Goal: Communication & Community: Answer question/provide support

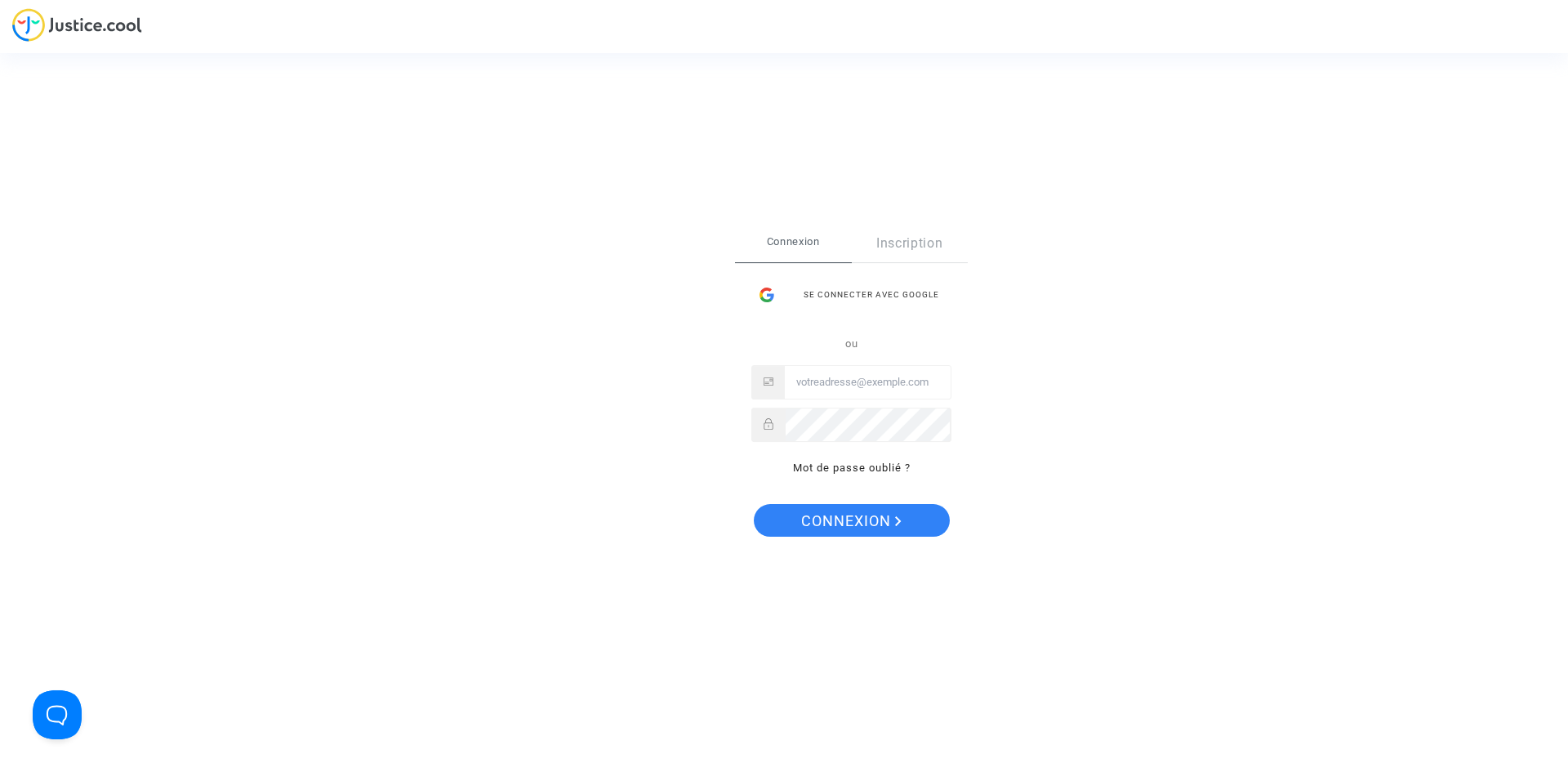
click at [885, 382] on input "Email" at bounding box center [868, 382] width 166 height 33
type input "[EMAIL_ADDRESS][DOMAIN_NAME]"
click at [754, 504] on button "Connexion" at bounding box center [852, 520] width 196 height 33
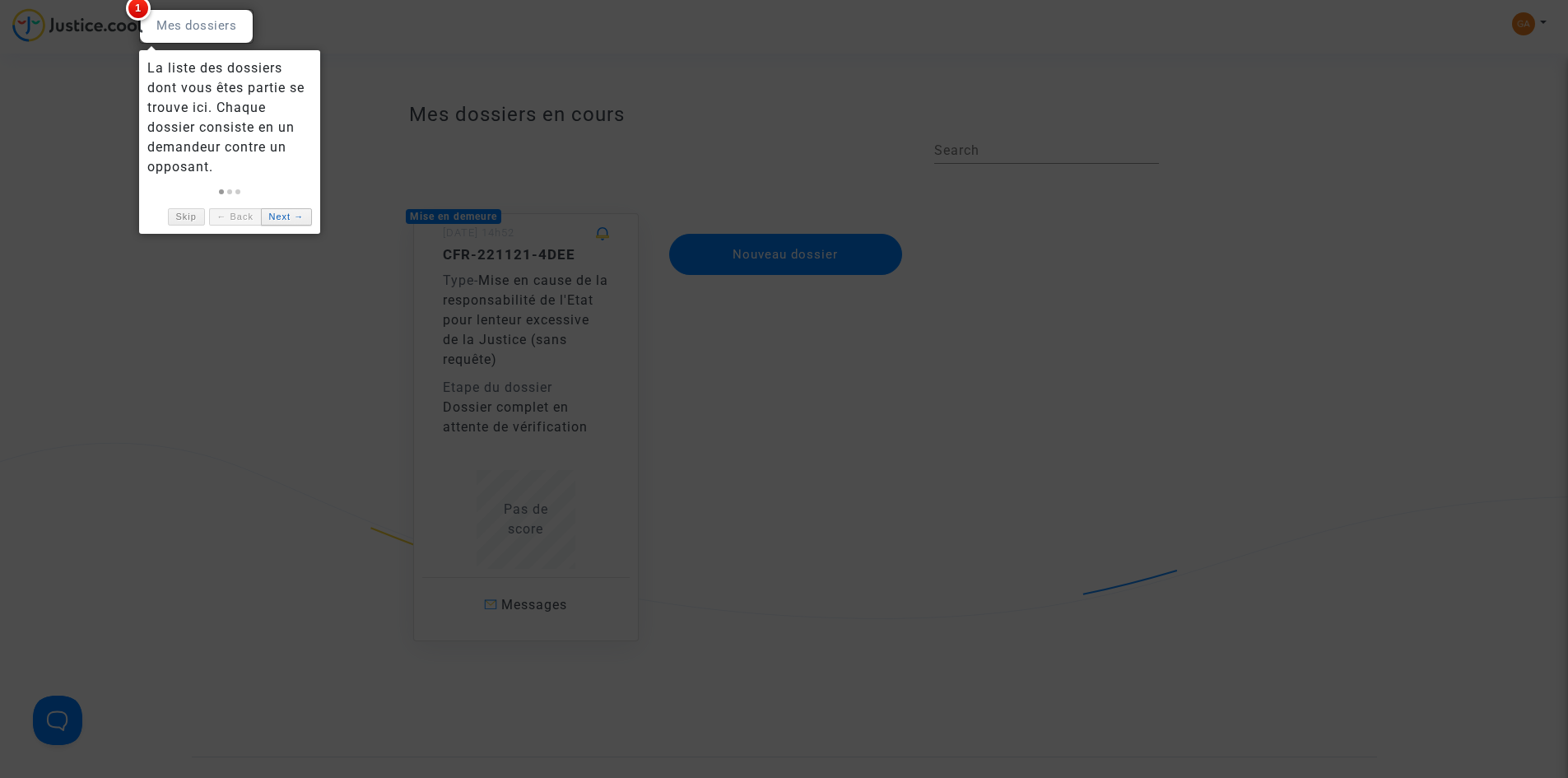
click at [288, 217] on link "Next →" at bounding box center [286, 216] width 51 height 17
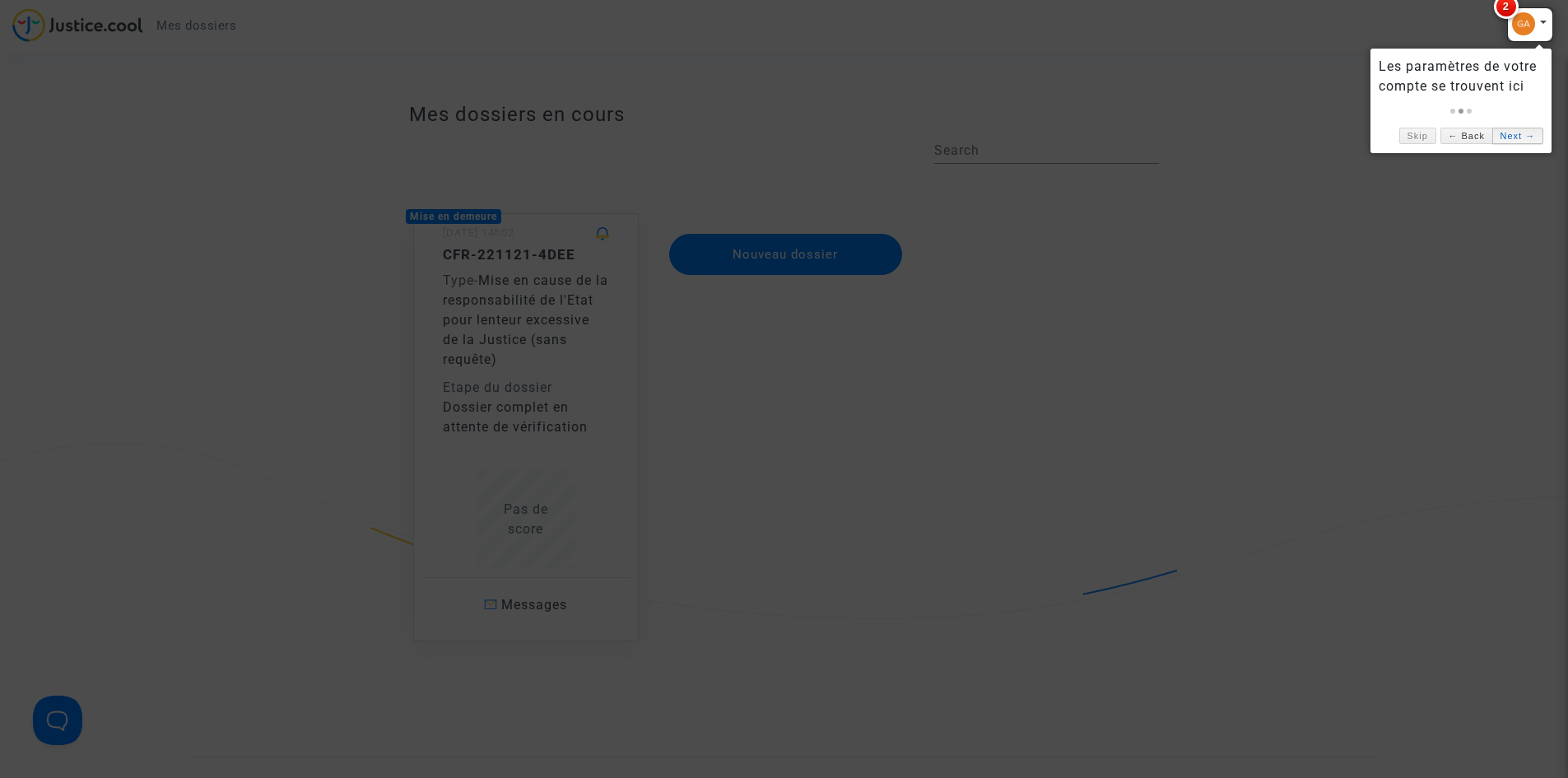
click at [1502, 142] on link "Next →" at bounding box center [1517, 136] width 51 height 17
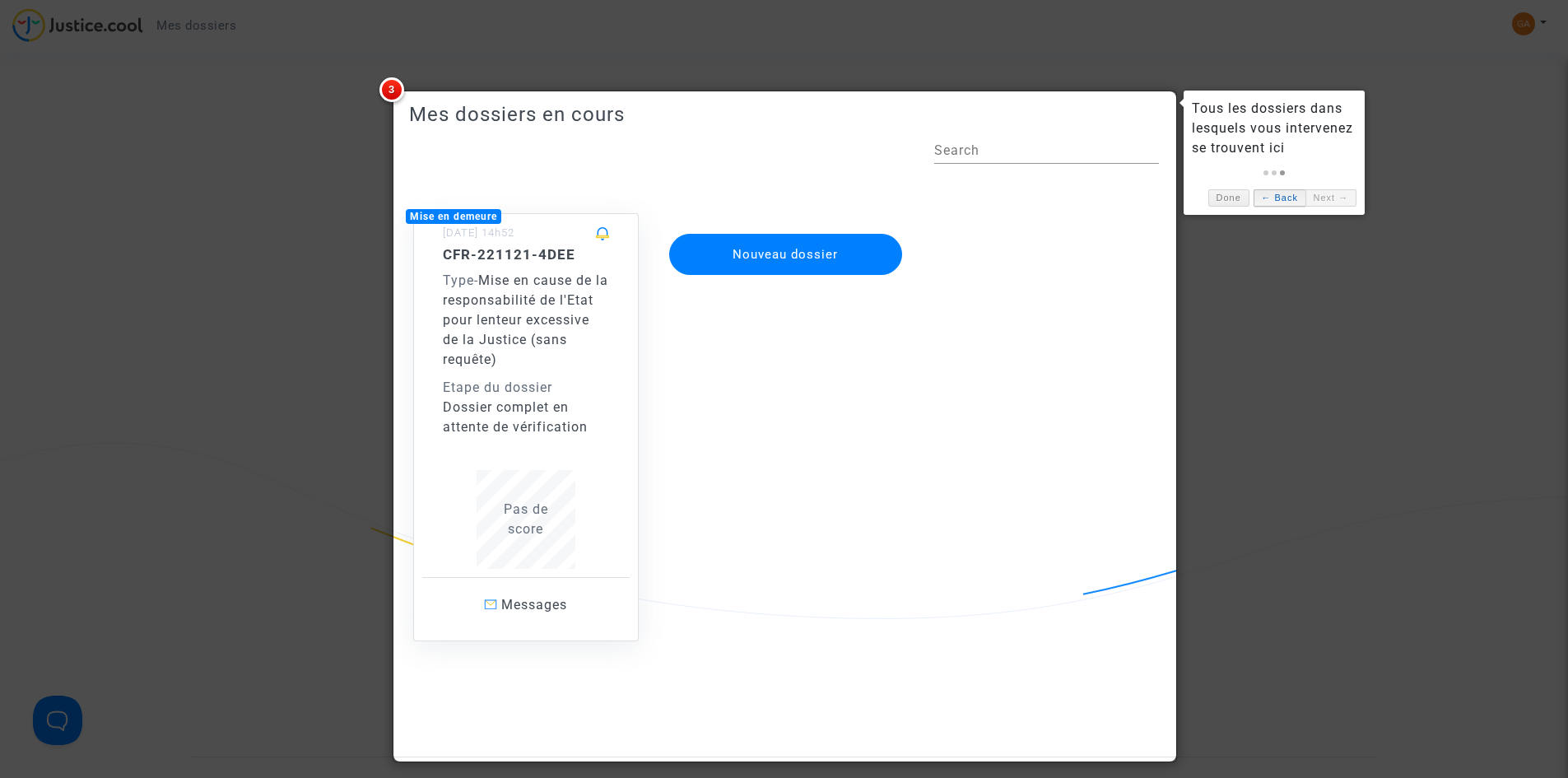
click at [1276, 194] on link "← Back" at bounding box center [1279, 197] width 51 height 17
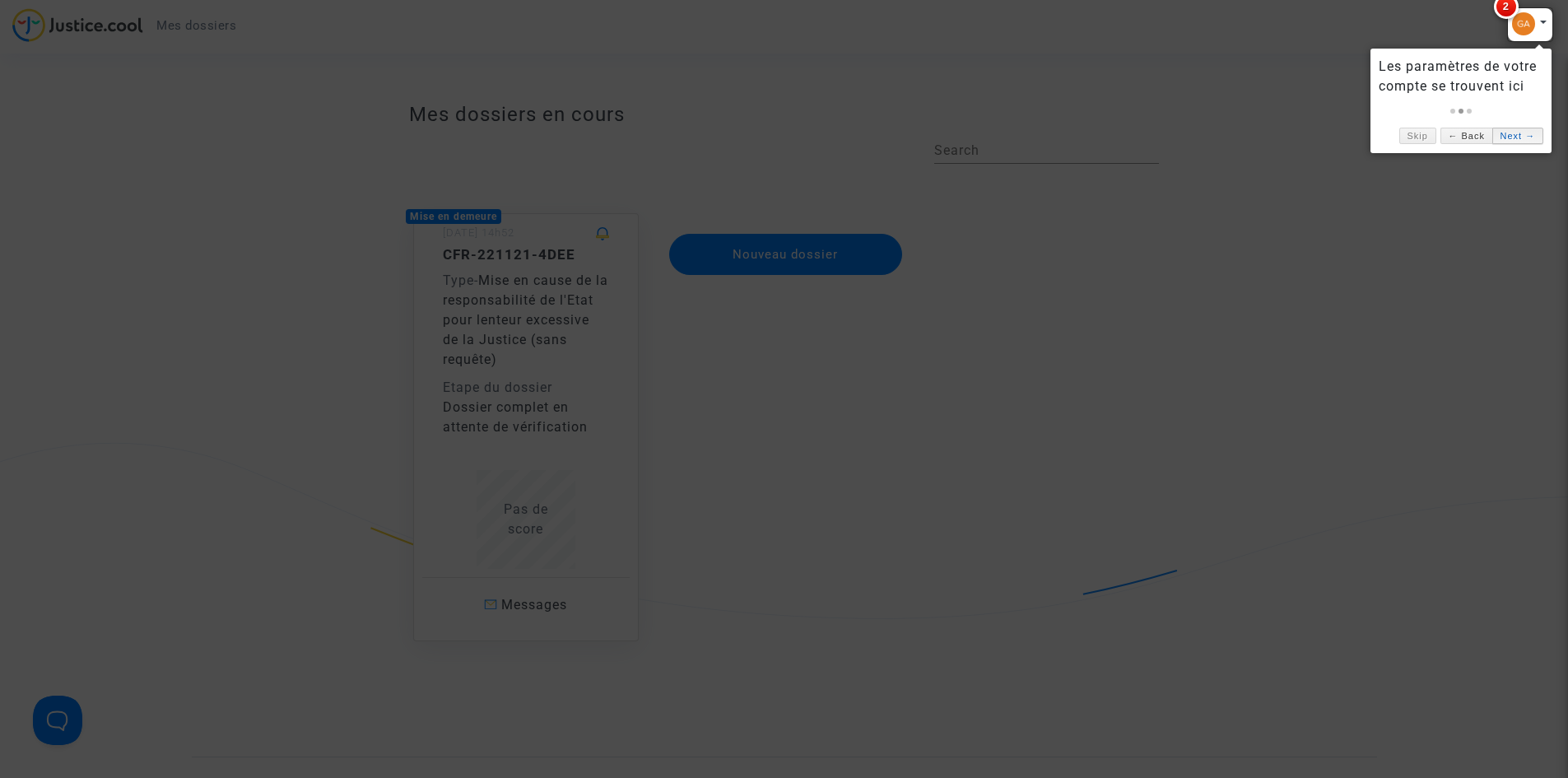
click at [1512, 130] on link "Next →" at bounding box center [1517, 136] width 51 height 17
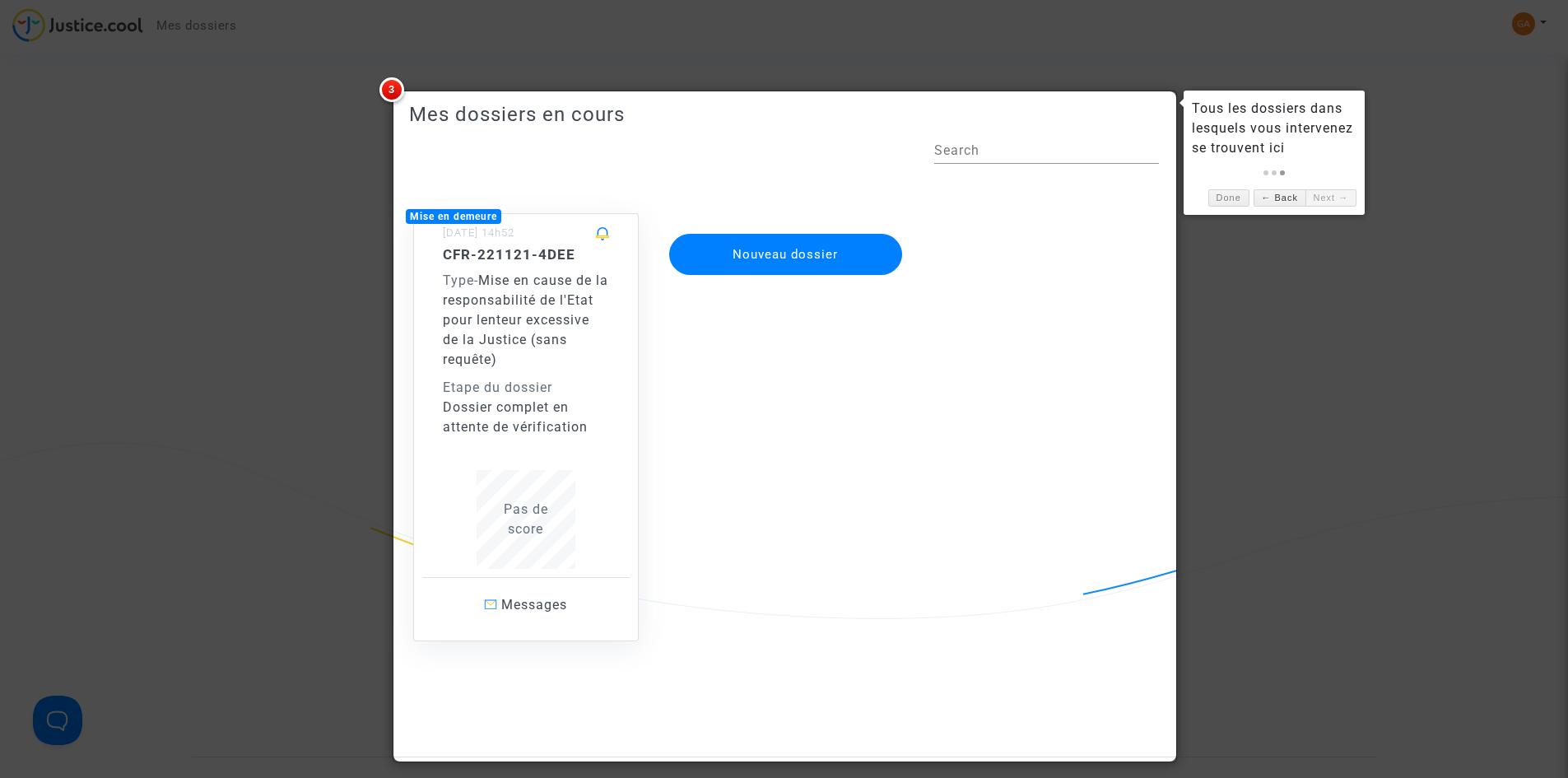
click at [1323, 203] on link "Next →" at bounding box center [1330, 197] width 51 height 17
click at [1216, 200] on link "Done" at bounding box center [1229, 197] width 41 height 17
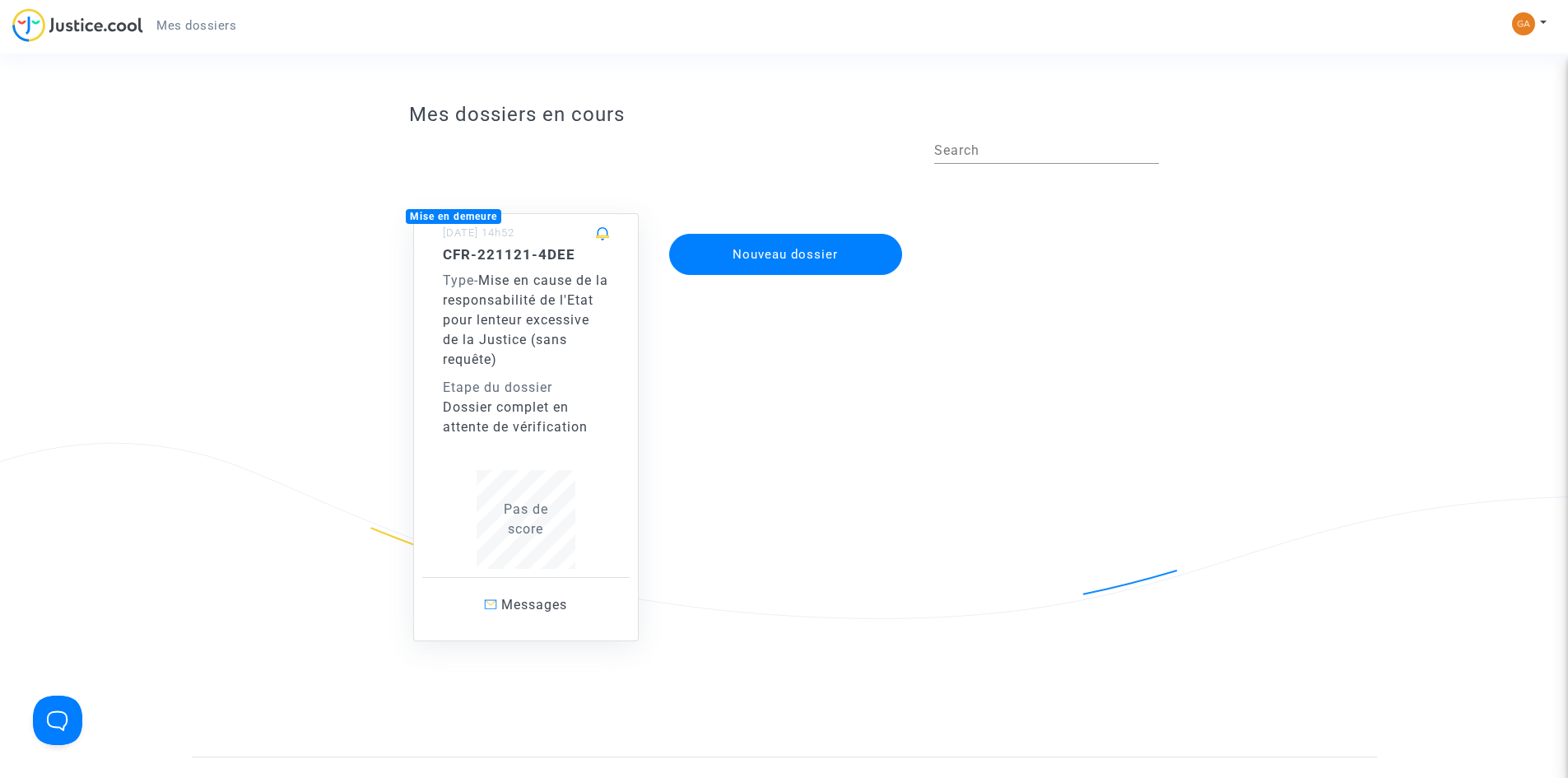
click at [546, 353] on div "Type - Mise en cause de la responsabilité de l'Etat pour lenteur excessive de l…" at bounding box center [526, 320] width 166 height 99
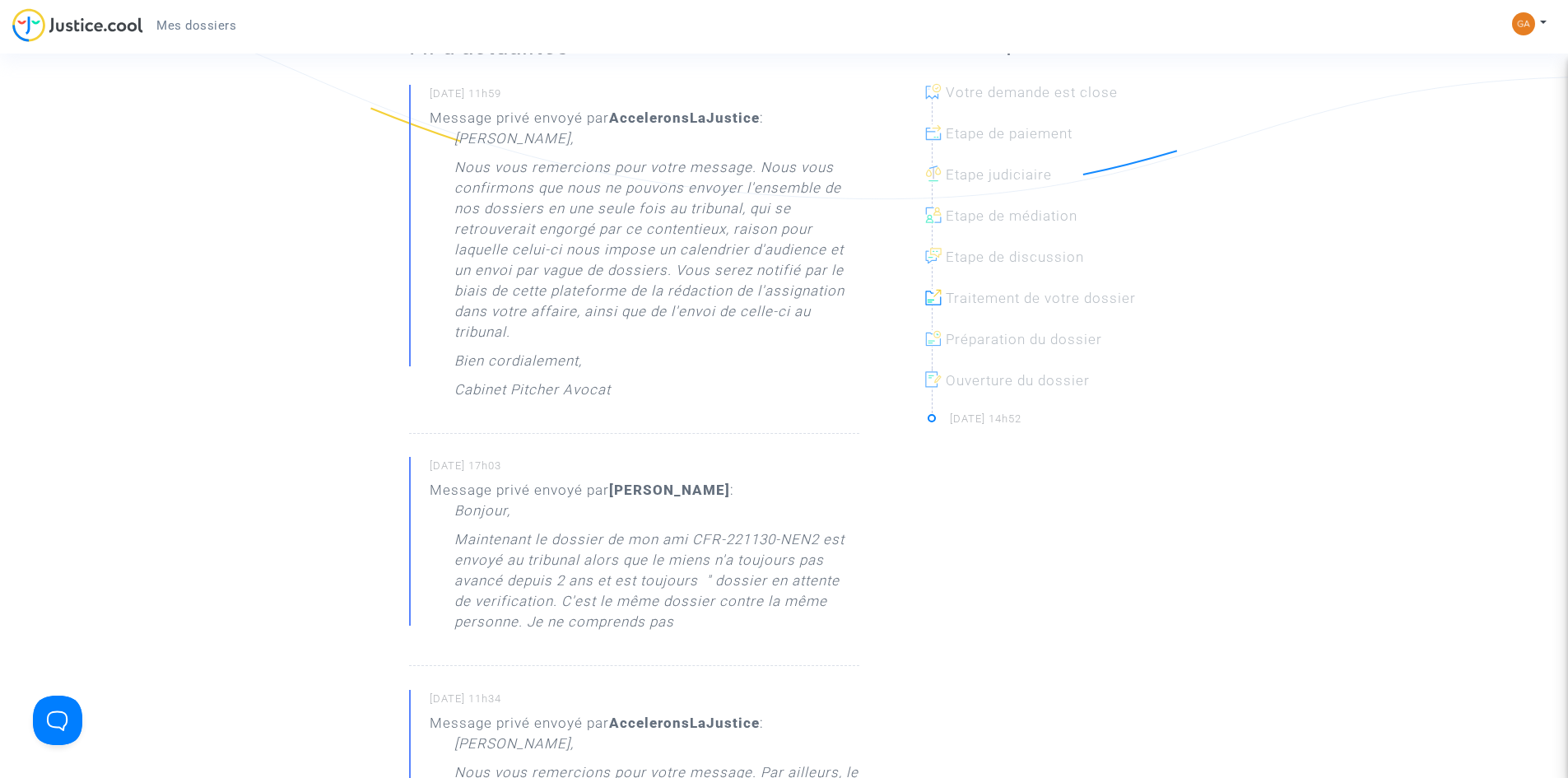
scroll to position [329, 0]
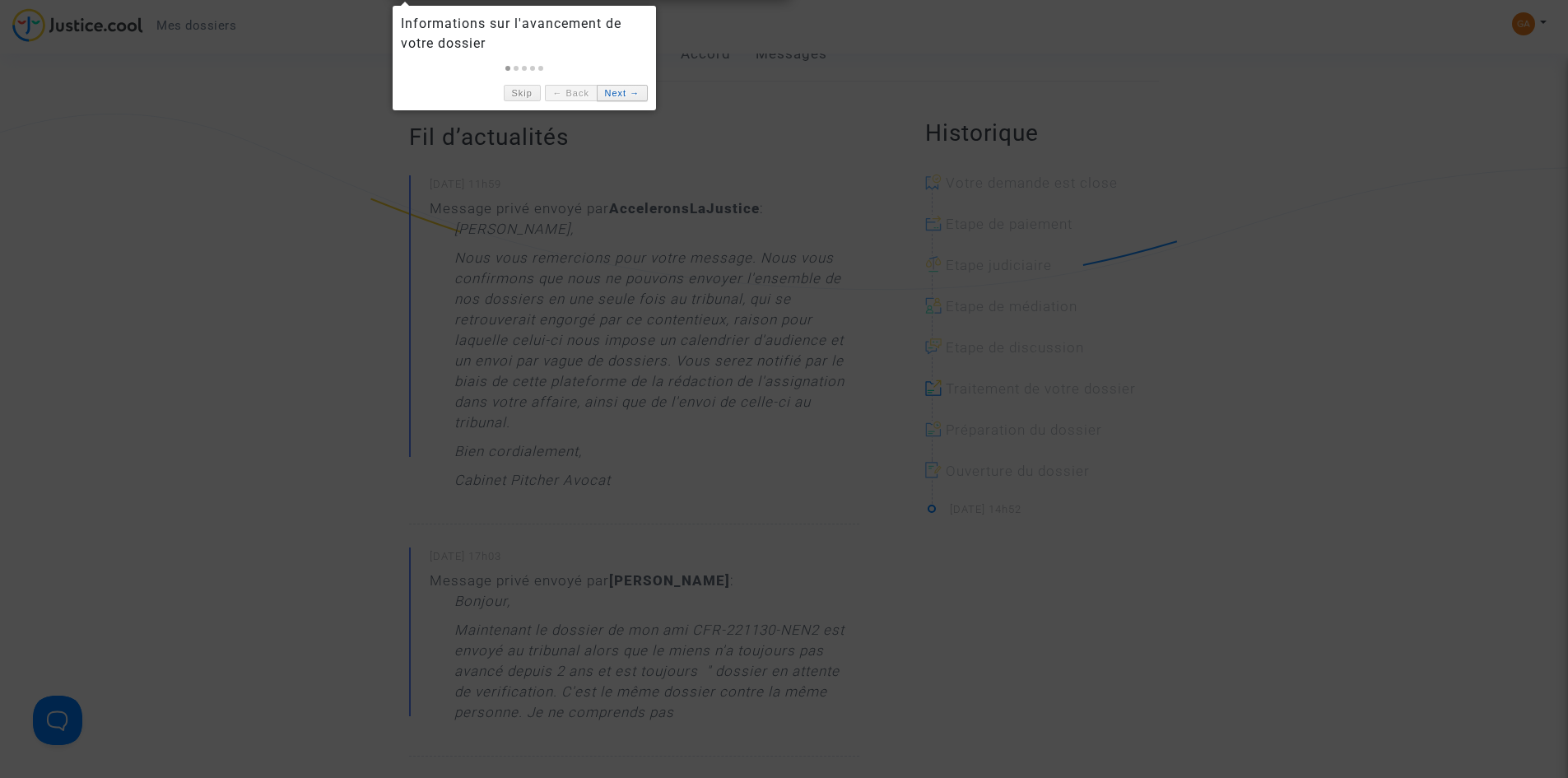
click at [634, 89] on link "Next →" at bounding box center [622, 92] width 51 height 17
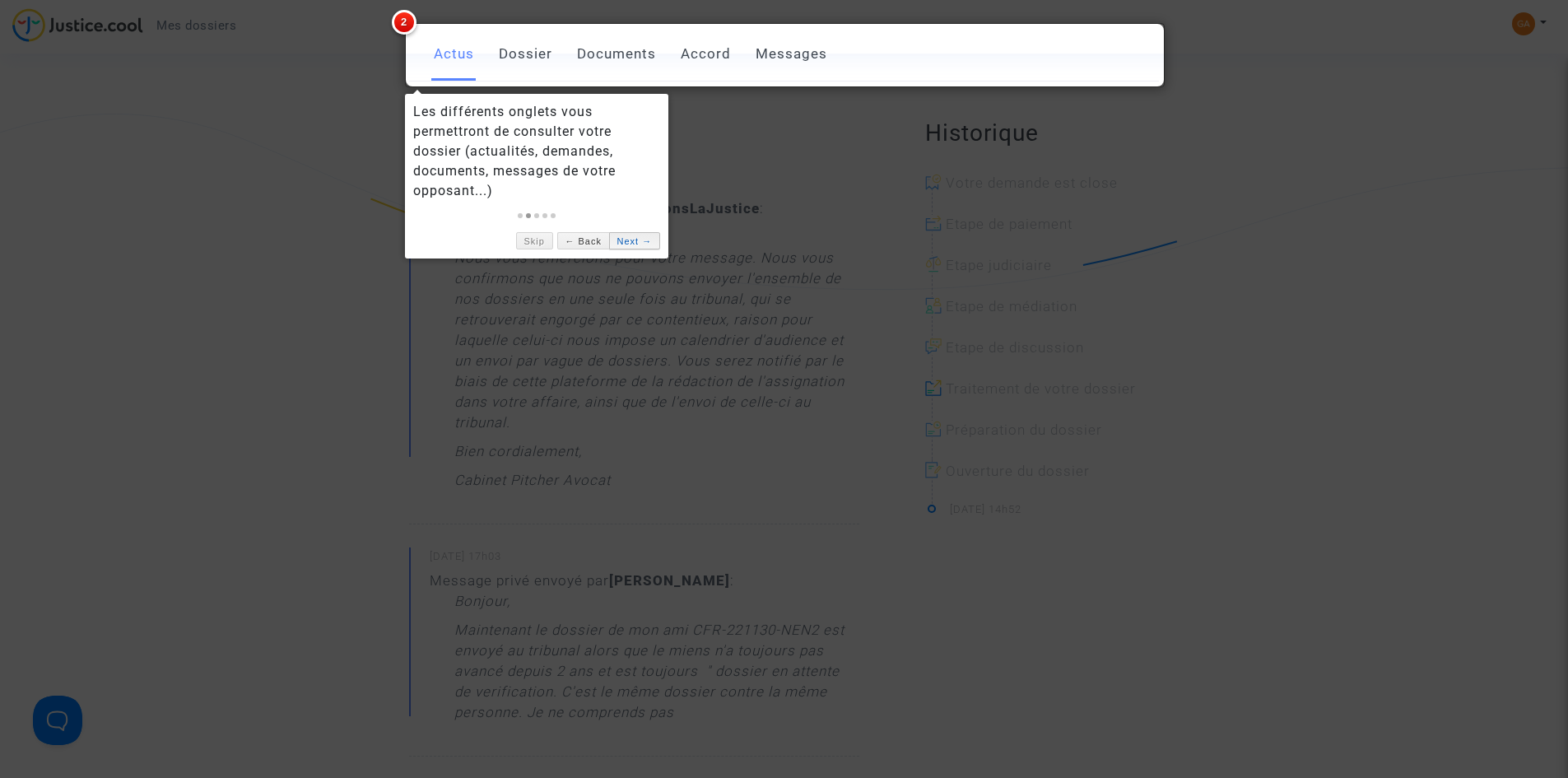
click at [636, 241] on link "Next →" at bounding box center [634, 240] width 51 height 17
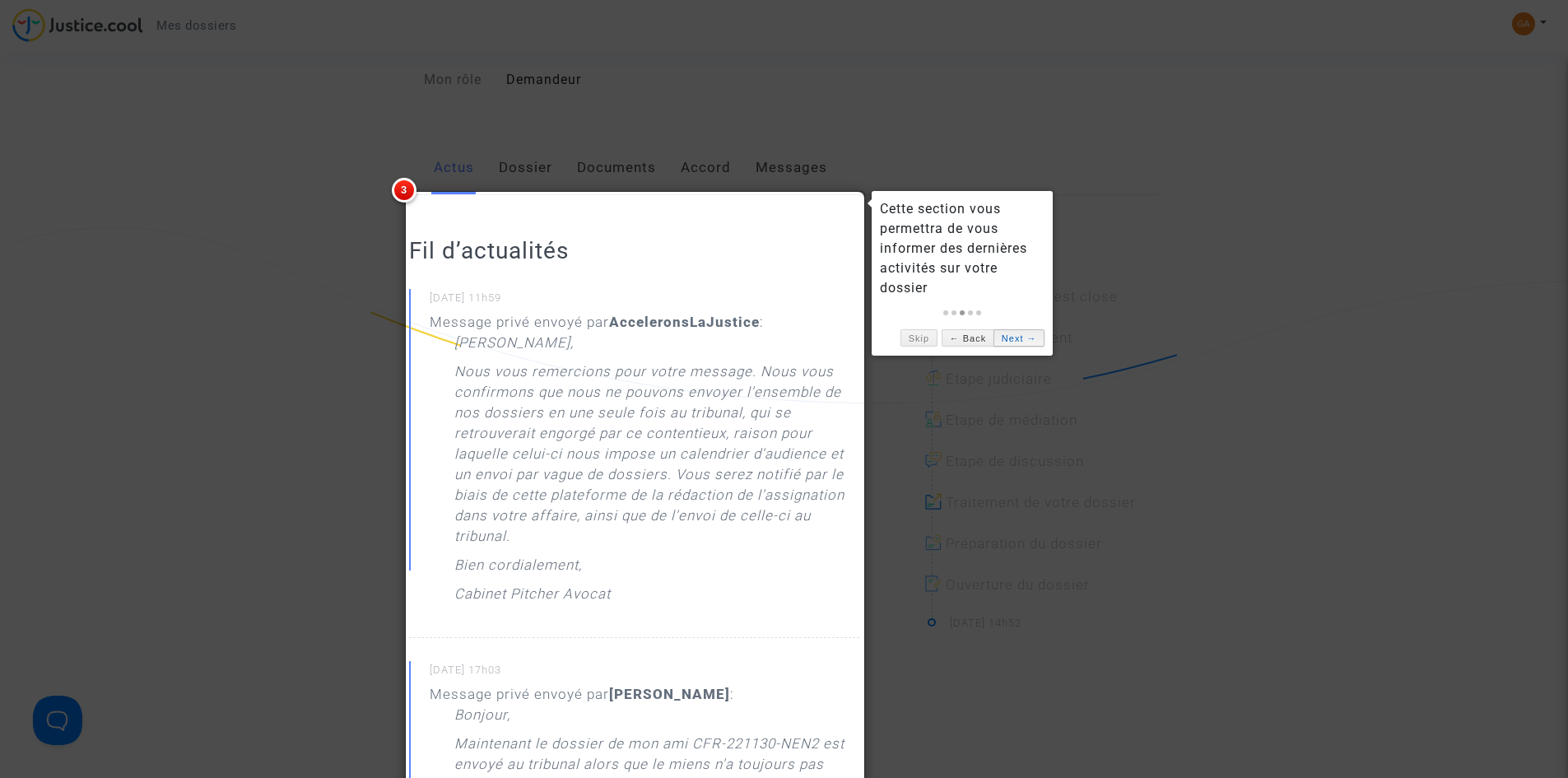
click at [1007, 342] on link "Next →" at bounding box center [1018, 337] width 51 height 17
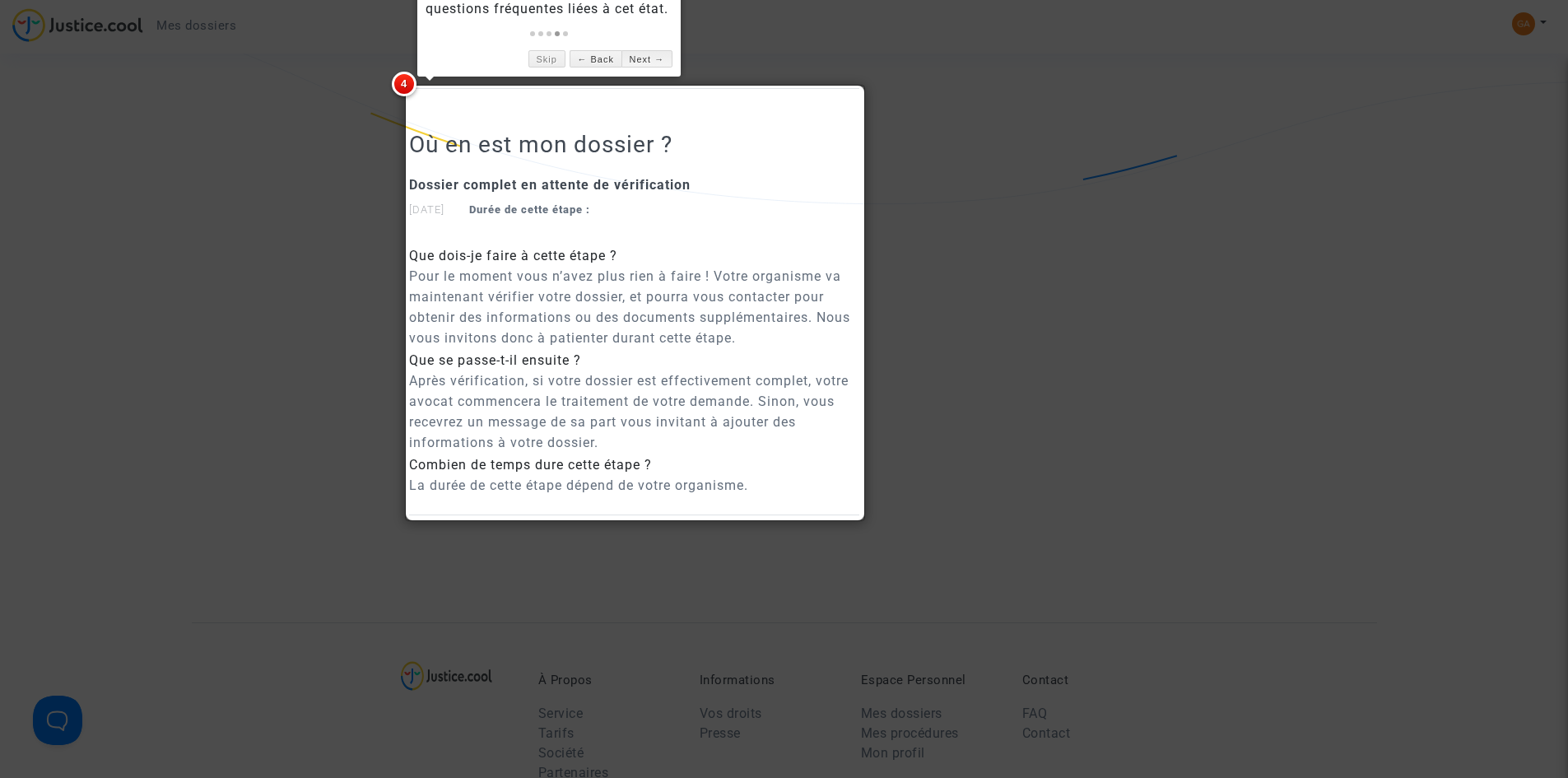
scroll to position [1940, 0]
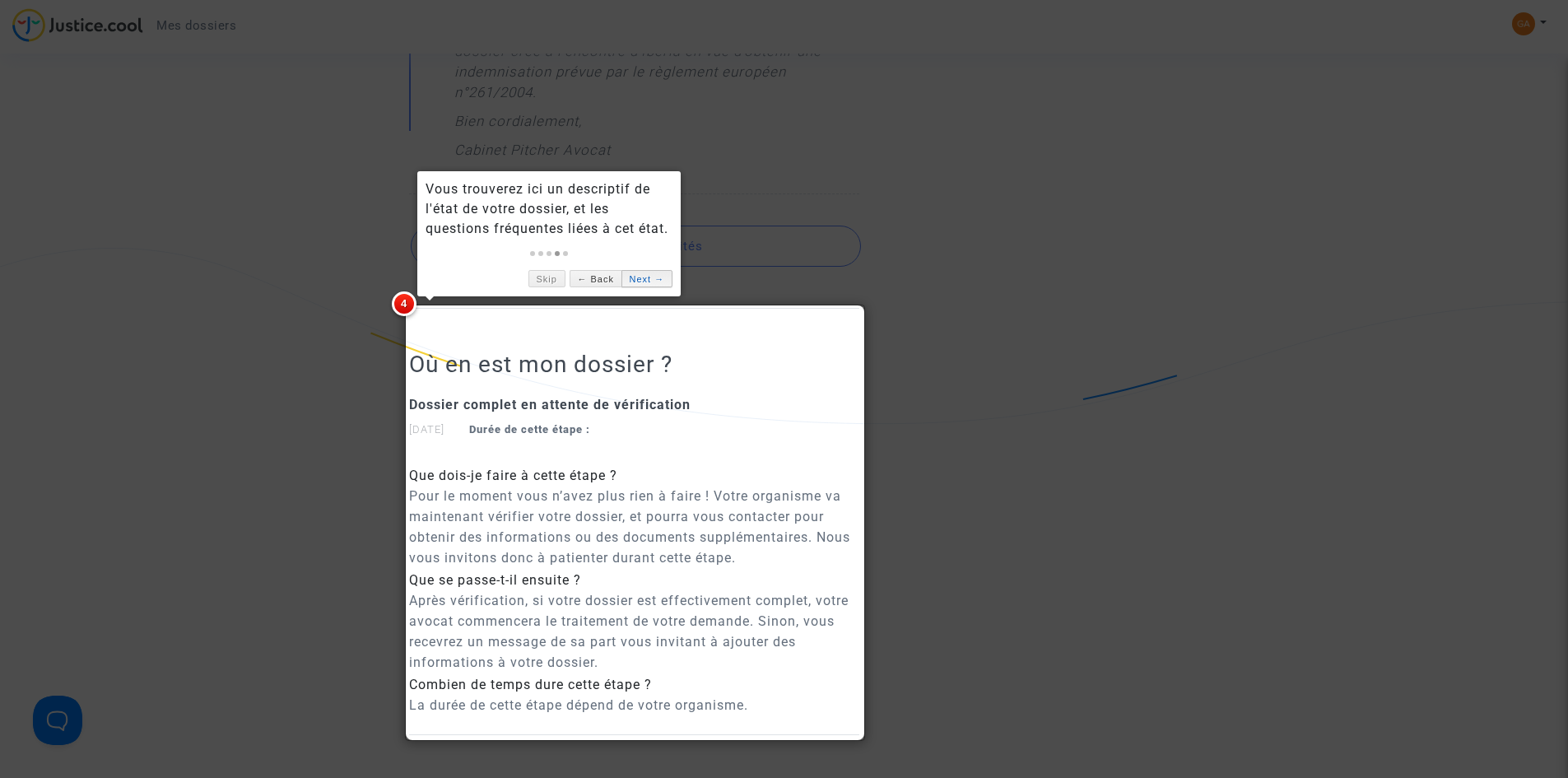
click at [647, 286] on link "Next →" at bounding box center [646, 278] width 51 height 17
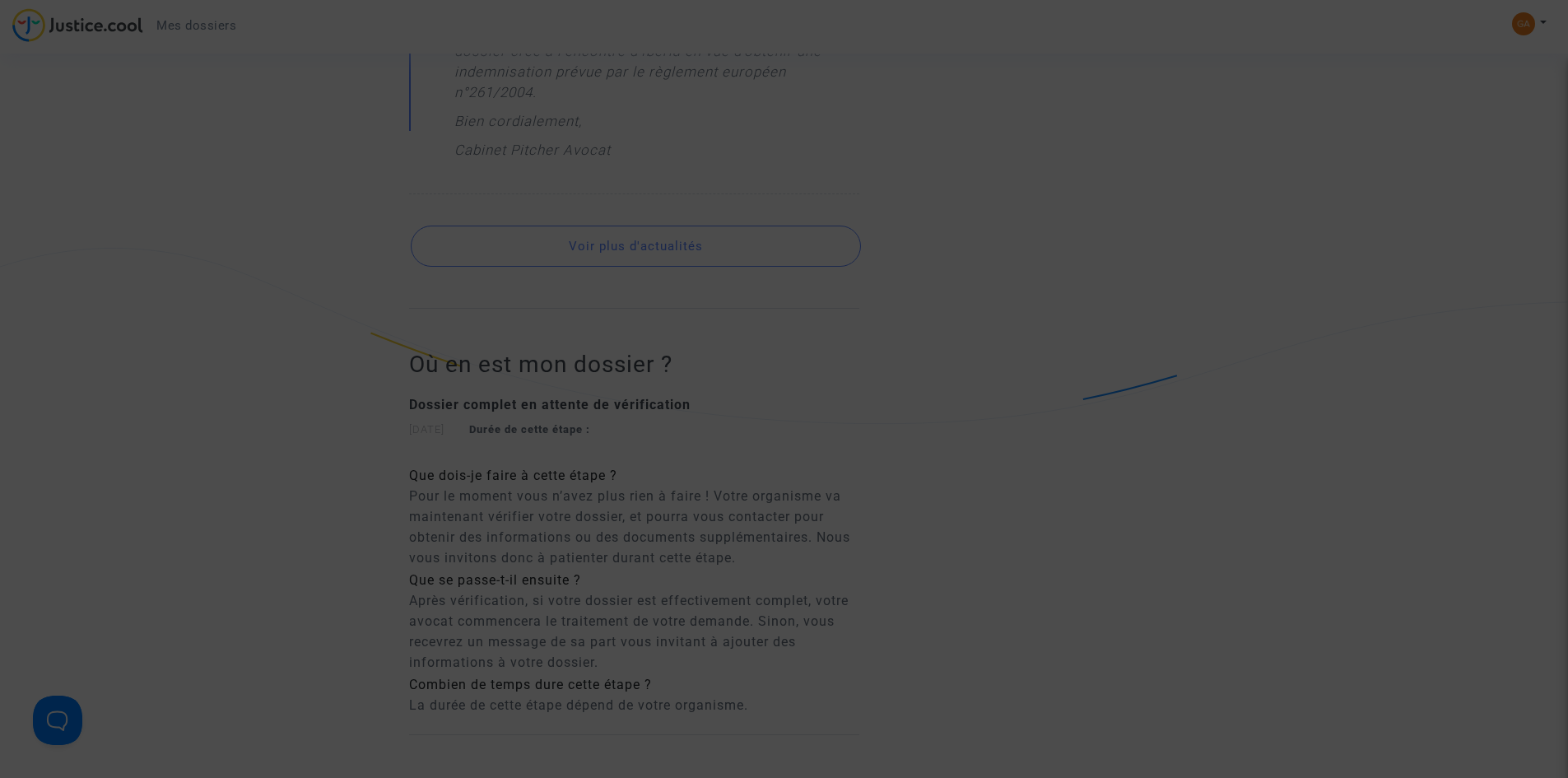
scroll to position [553, 0]
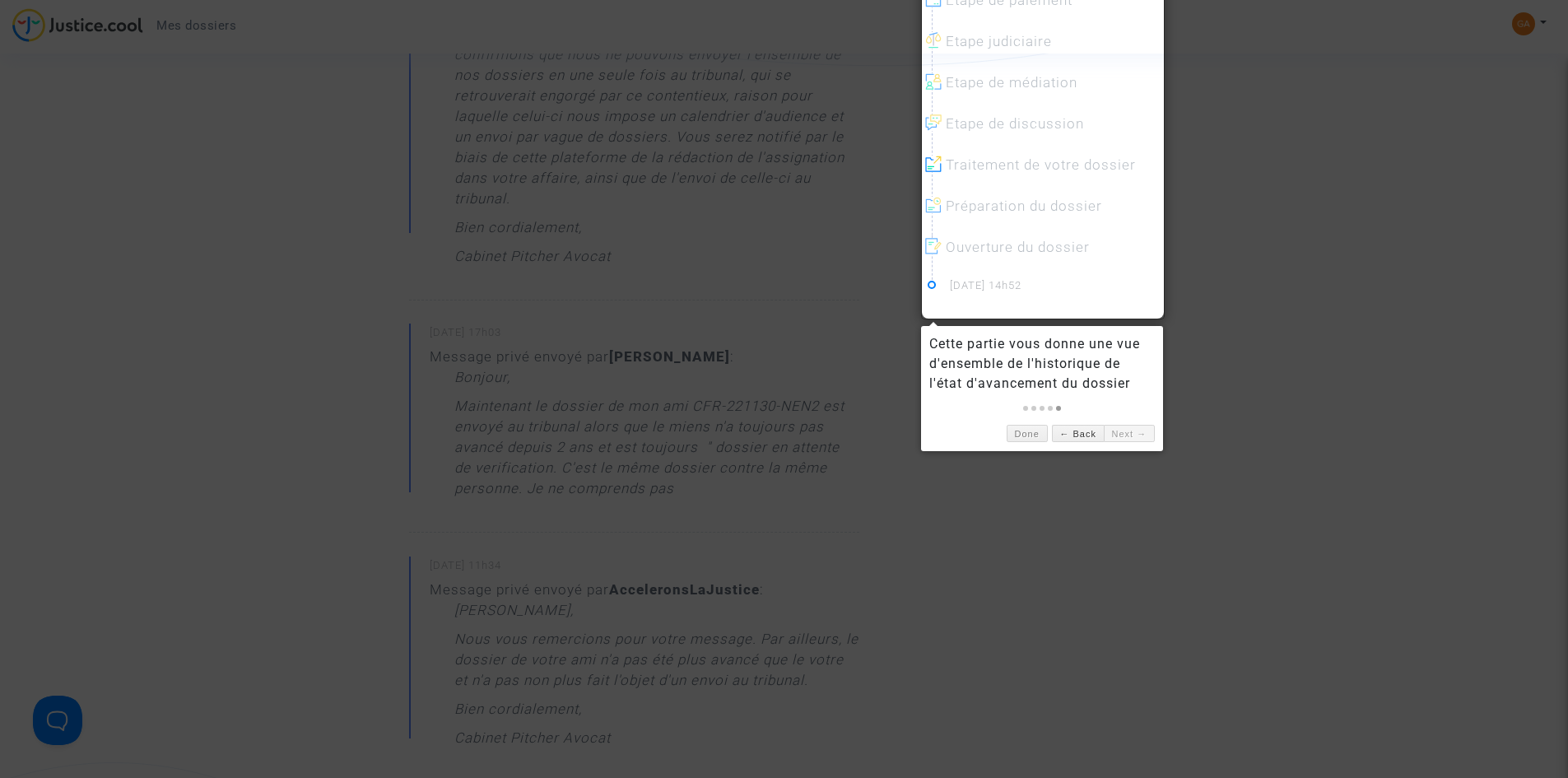
click at [1114, 433] on link "Next →" at bounding box center [1128, 433] width 51 height 17
click at [1115, 433] on link "Next →" at bounding box center [1128, 433] width 51 height 17
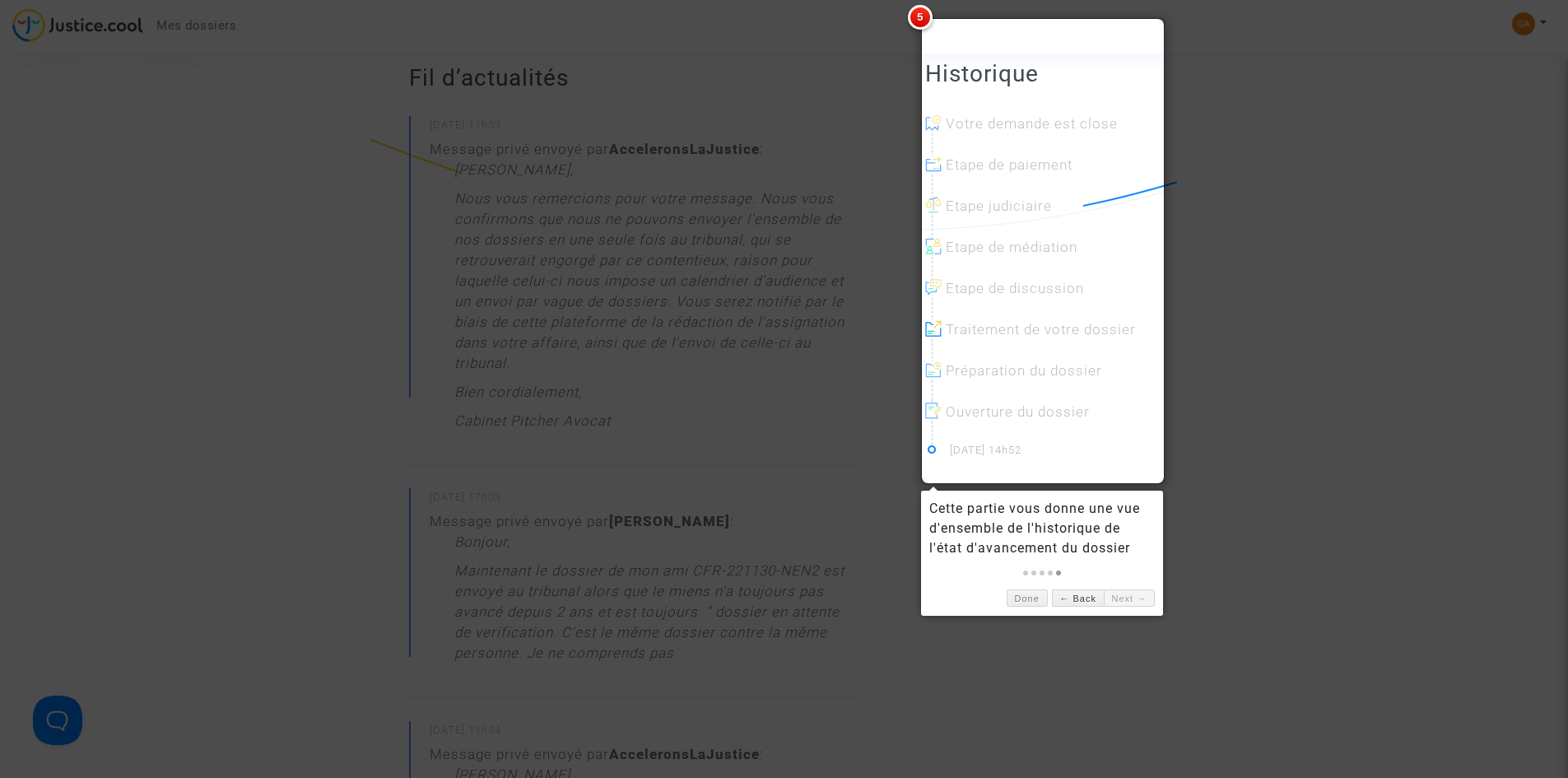
click at [1007, 328] on div at bounding box center [1048, 342] width 234 height 41
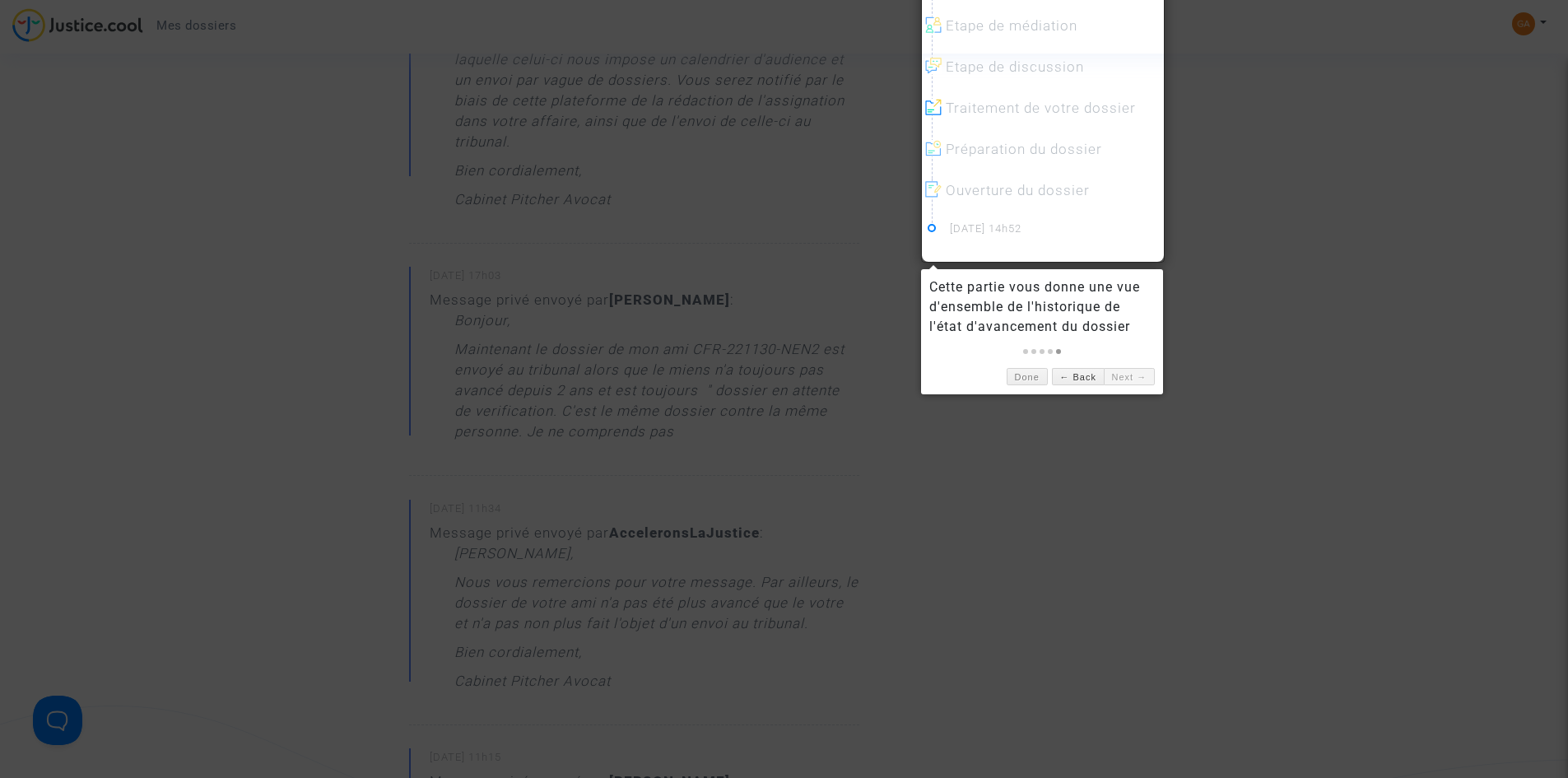
scroll to position [636, 0]
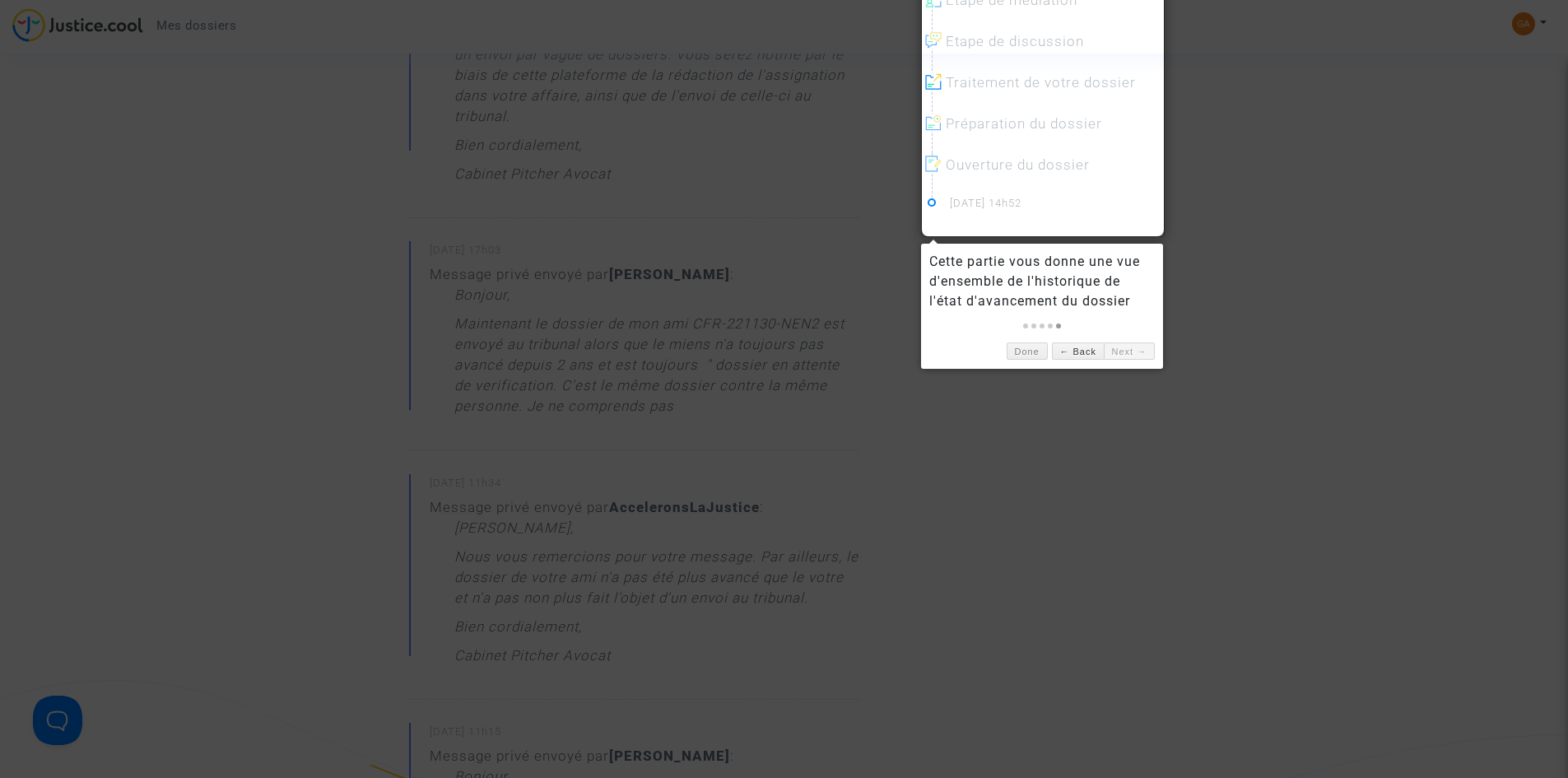
click at [1117, 351] on link "Next →" at bounding box center [1128, 351] width 51 height 17
click at [1028, 347] on link "Done" at bounding box center [1027, 351] width 41 height 17
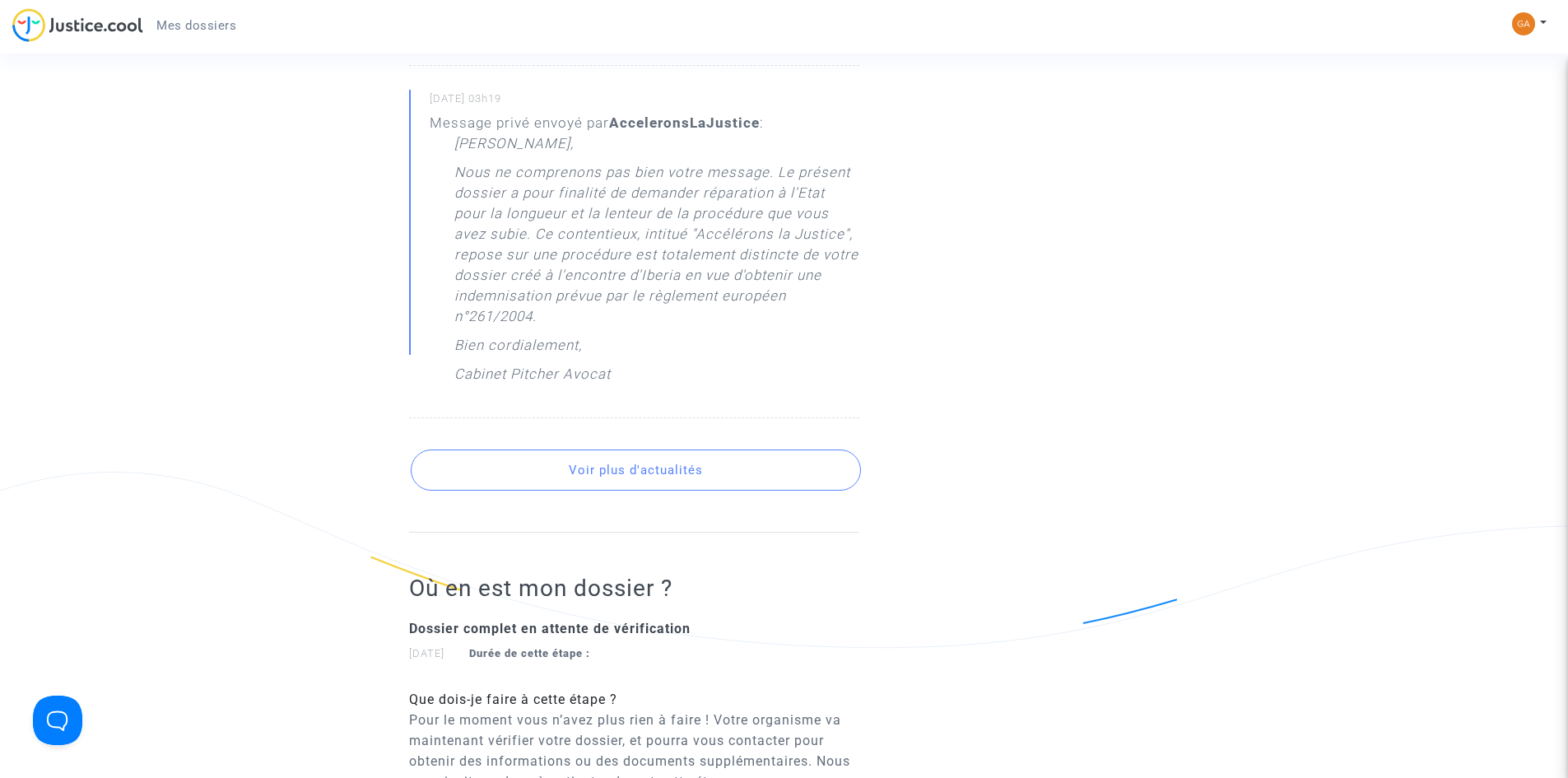
scroll to position [1870, 0]
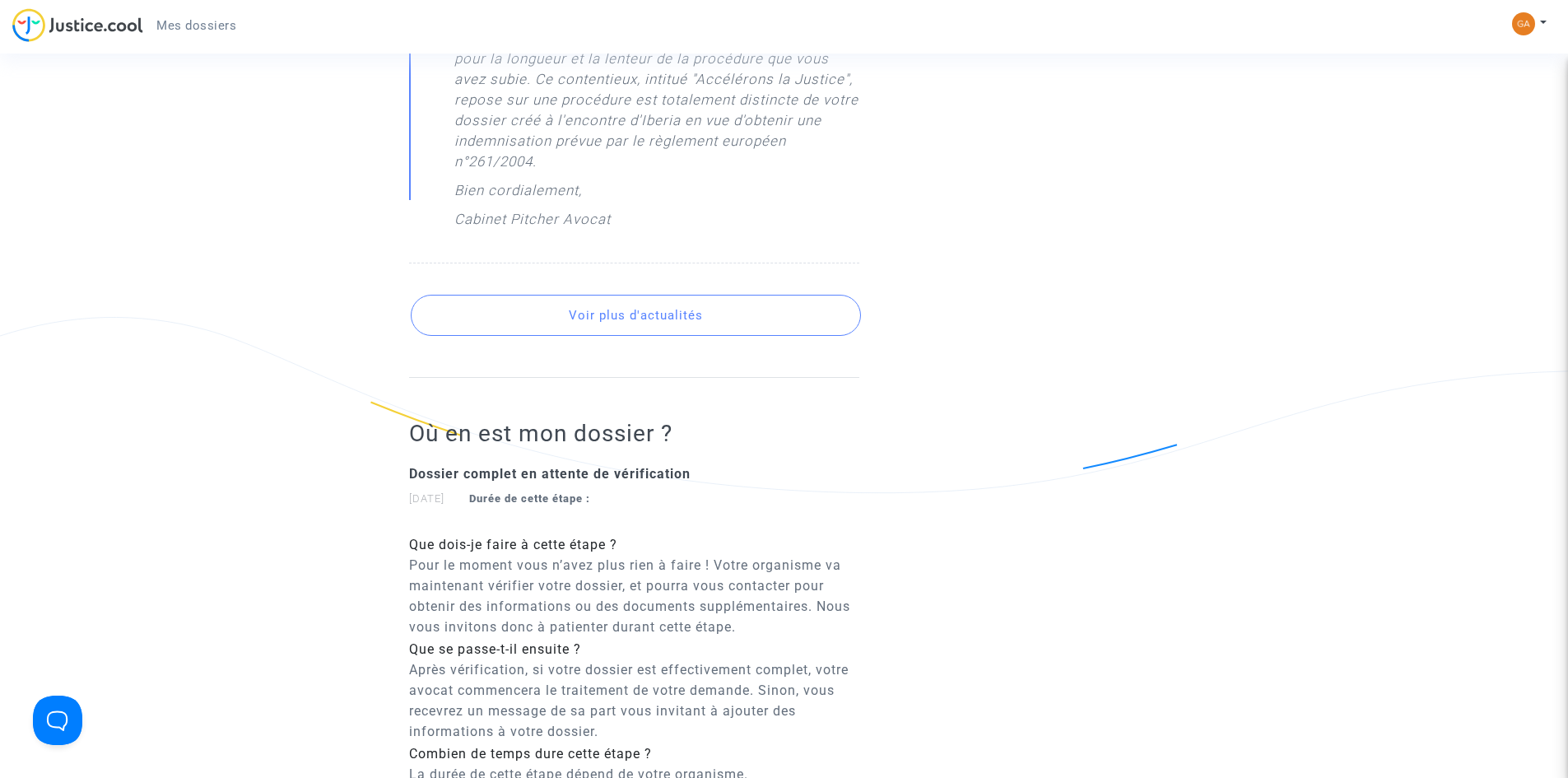
click at [652, 591] on p "Pour le moment vous n’avez plus rien à faire ! Votre organisme va maintenant vé…" at bounding box center [634, 596] width 450 height 83
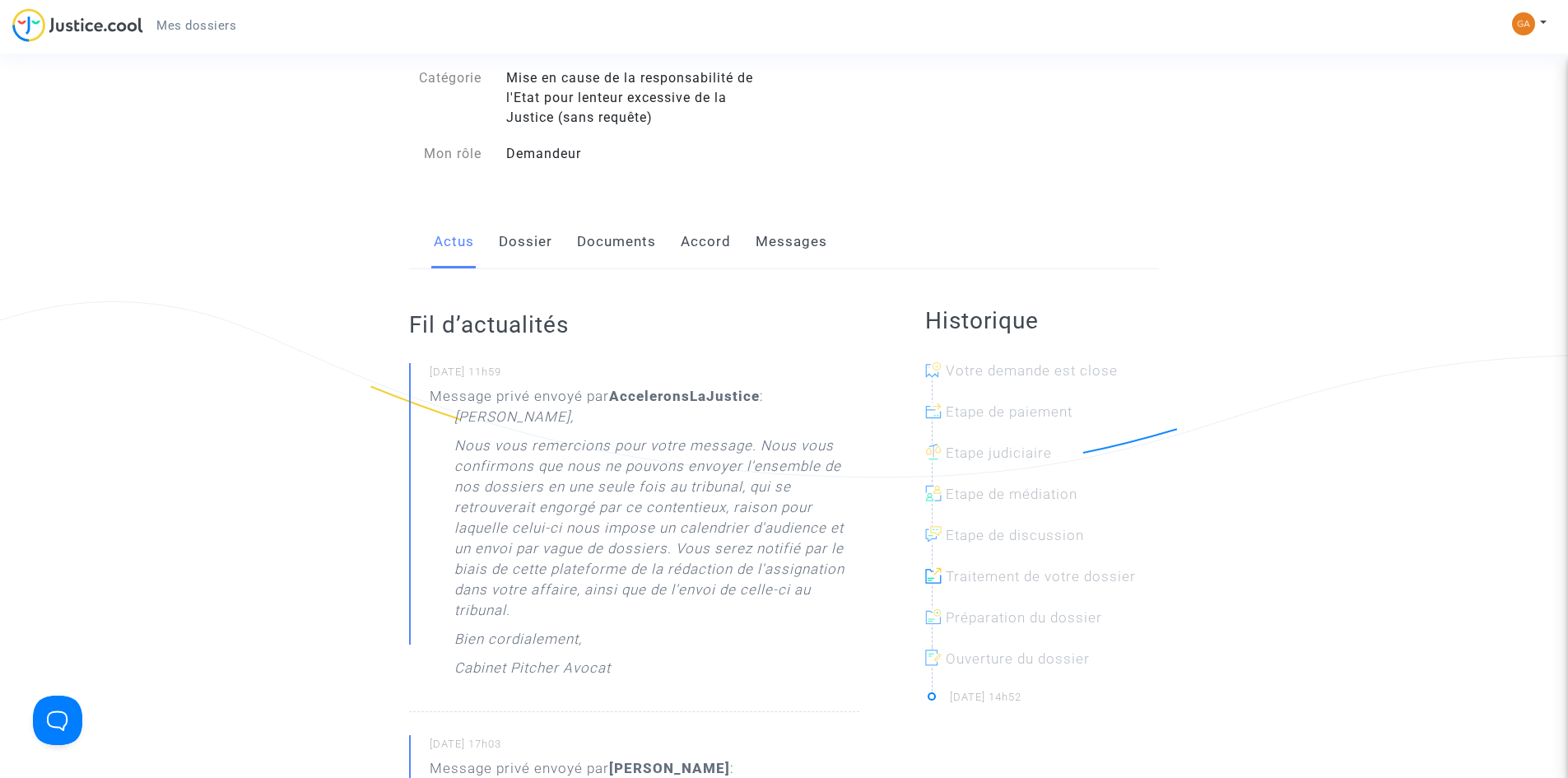
scroll to position [553, 0]
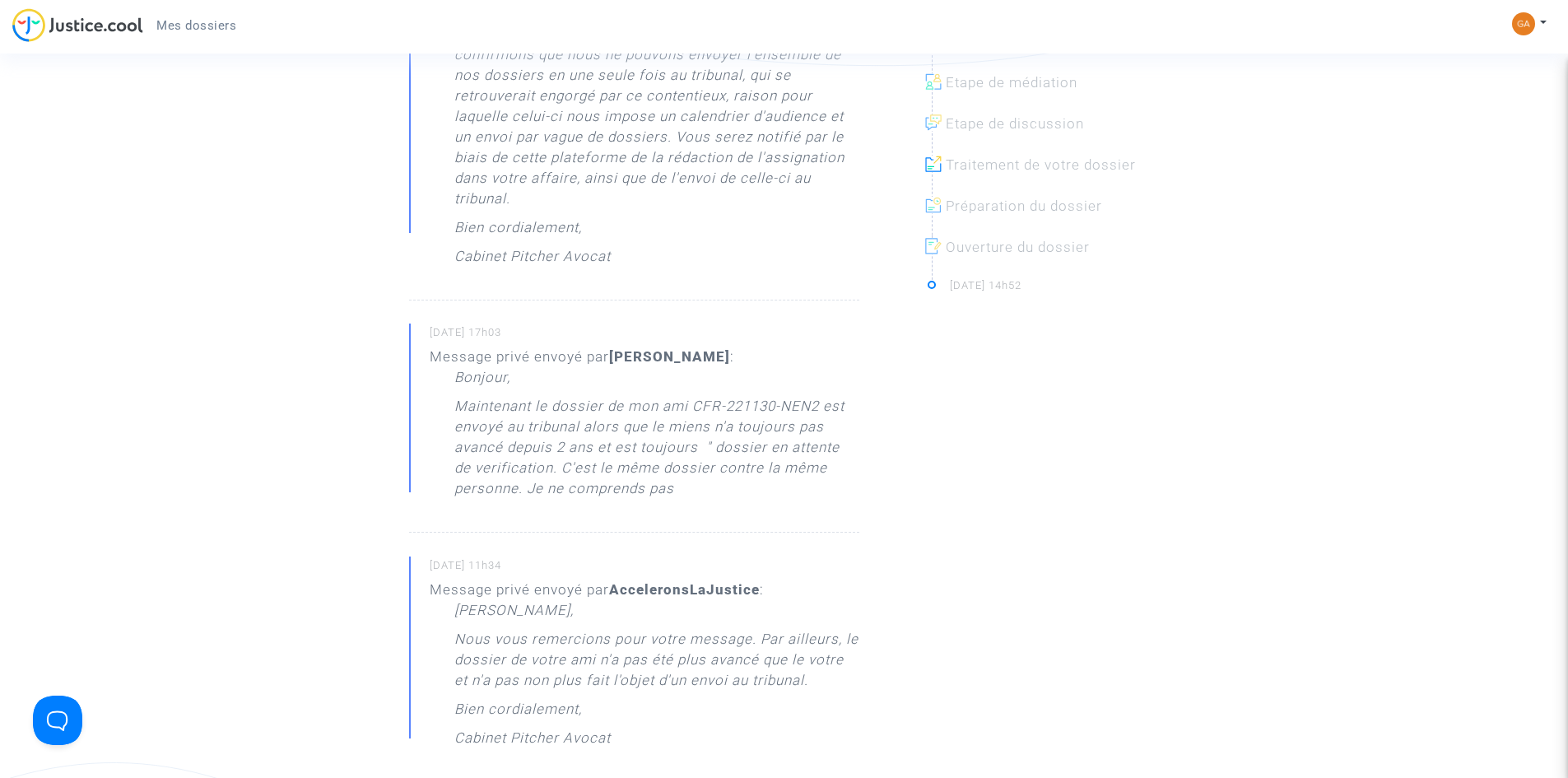
click at [610, 488] on p "Maintenant le dossier de mon ami CFR-221130-NEN2 est envoyé au tribunal alors q…" at bounding box center [657, 451] width 405 height 111
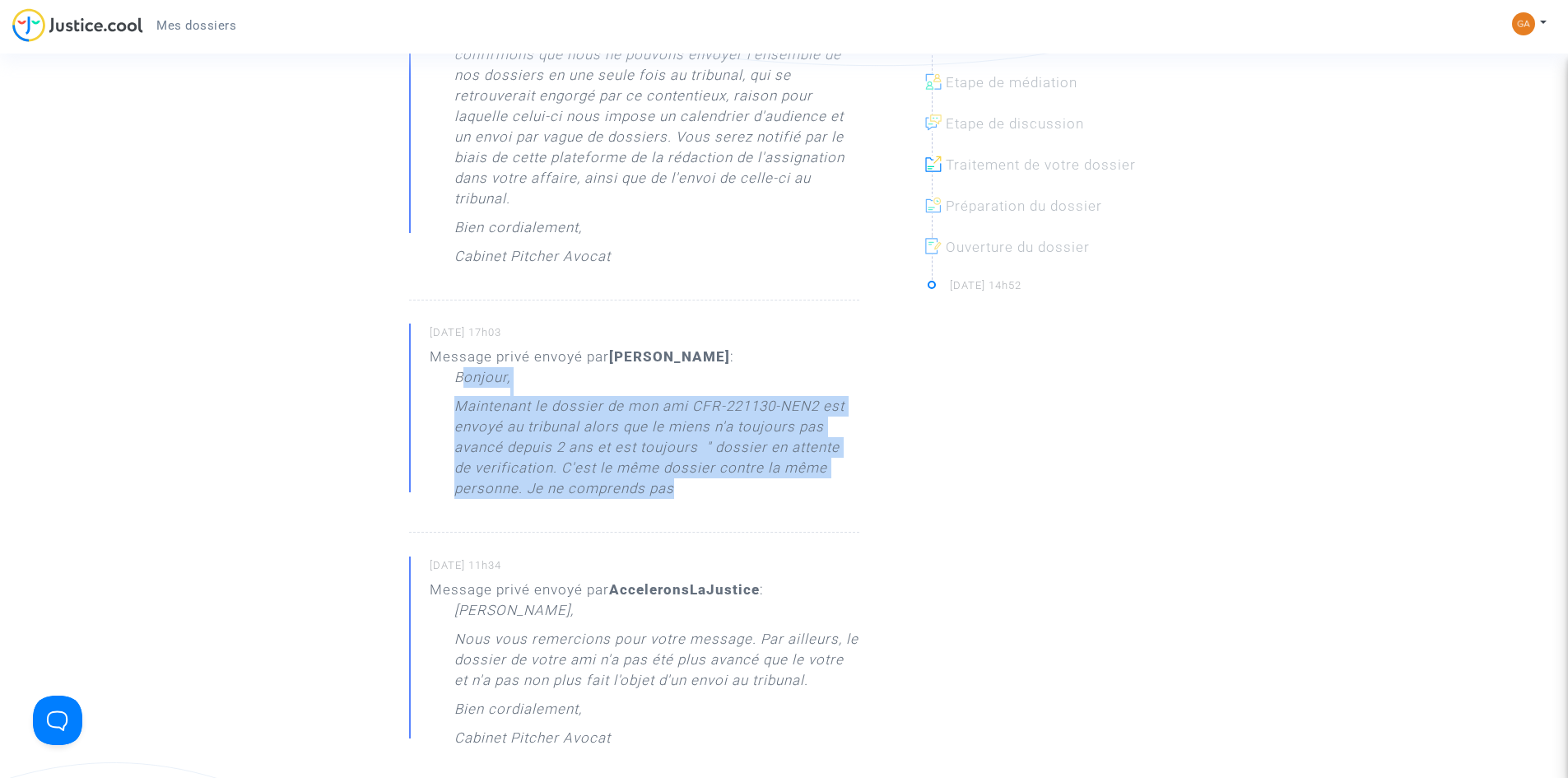
drag, startPoint x: 681, startPoint y: 493, endPoint x: 465, endPoint y: 388, distance: 240.2
click at [465, 388] on div "Bonjour, Maintenant le dossier de mon ami CFR-221130-NEN2 est envoyé au tribuna…" at bounding box center [657, 437] width 405 height 140
click at [620, 460] on p "Maintenant le dossier de mon ami CFR-221130-NEN2 est envoyé au tribunal alors q…" at bounding box center [657, 451] width 405 height 111
drag, startPoint x: 669, startPoint y: 490, endPoint x: 455, endPoint y: 388, distance: 237.1
click at [455, 388] on div "Bonjour, Maintenant le dossier de mon ami CFR-221130-NEN2 est envoyé au tribuna…" at bounding box center [657, 437] width 405 height 140
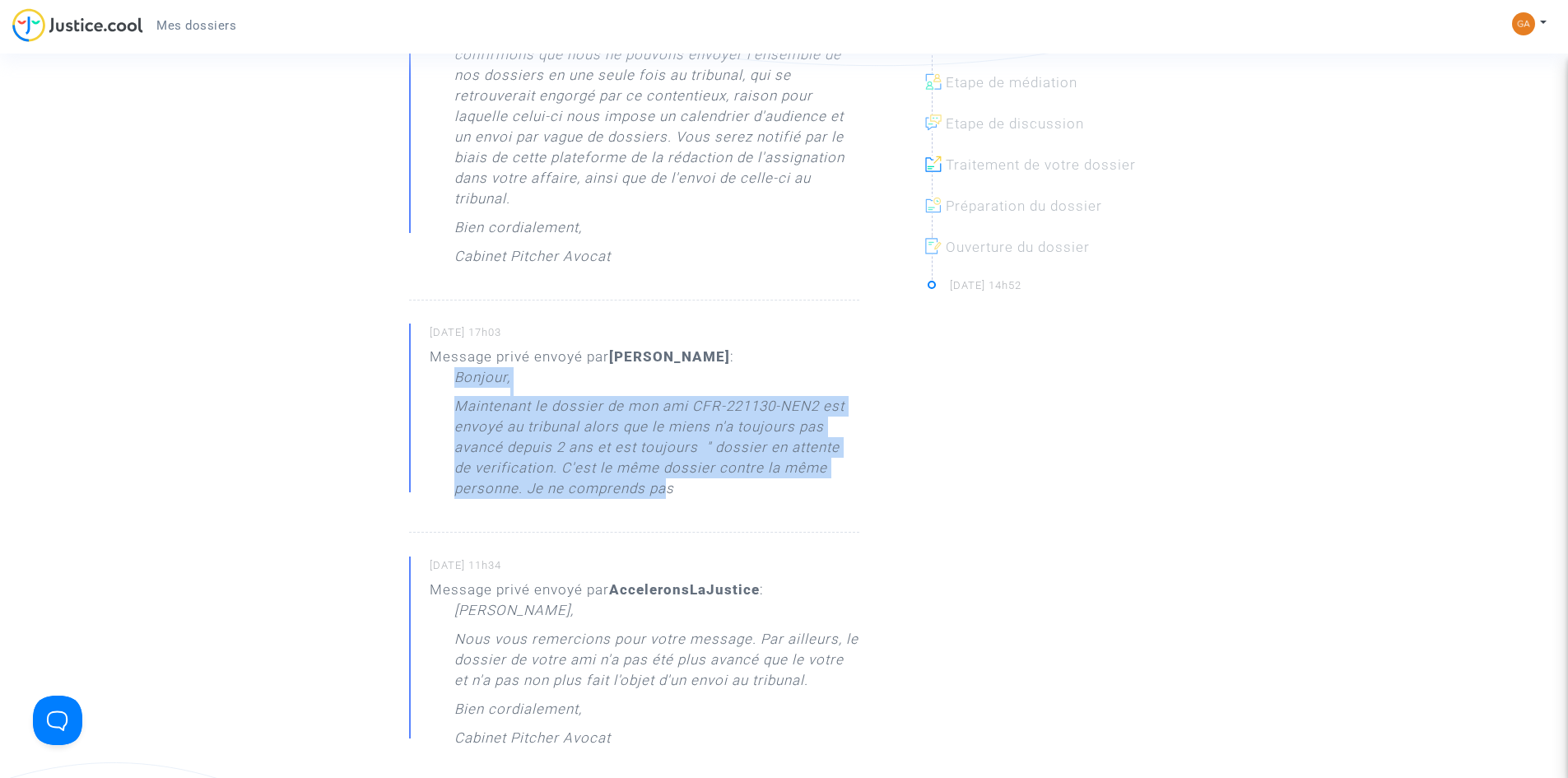
copy div "Bonjour, Maintenant le dossier de mon ami CFR-221130-NEN2 est envoyé au tribuna…"
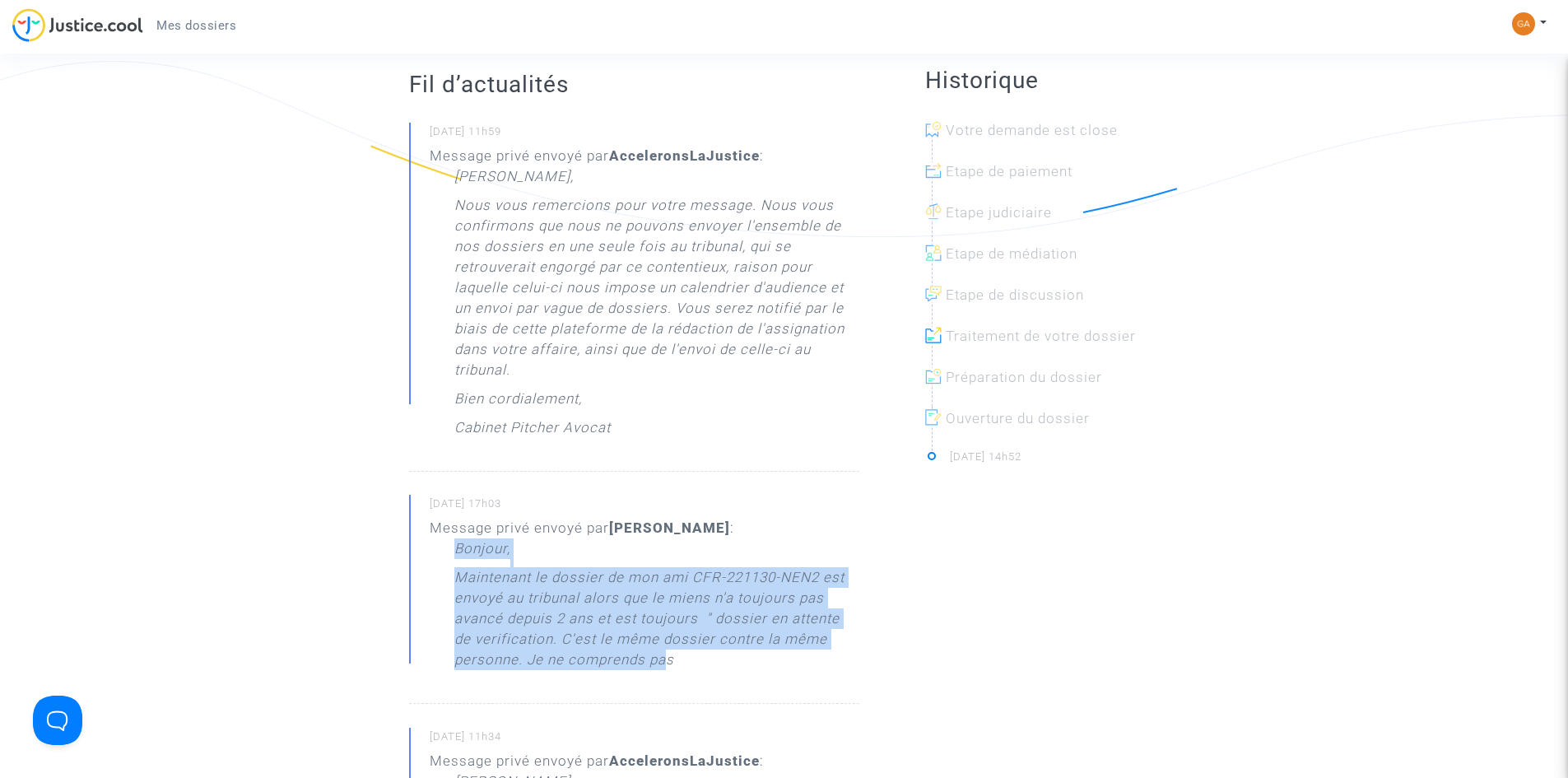
scroll to position [0, 0]
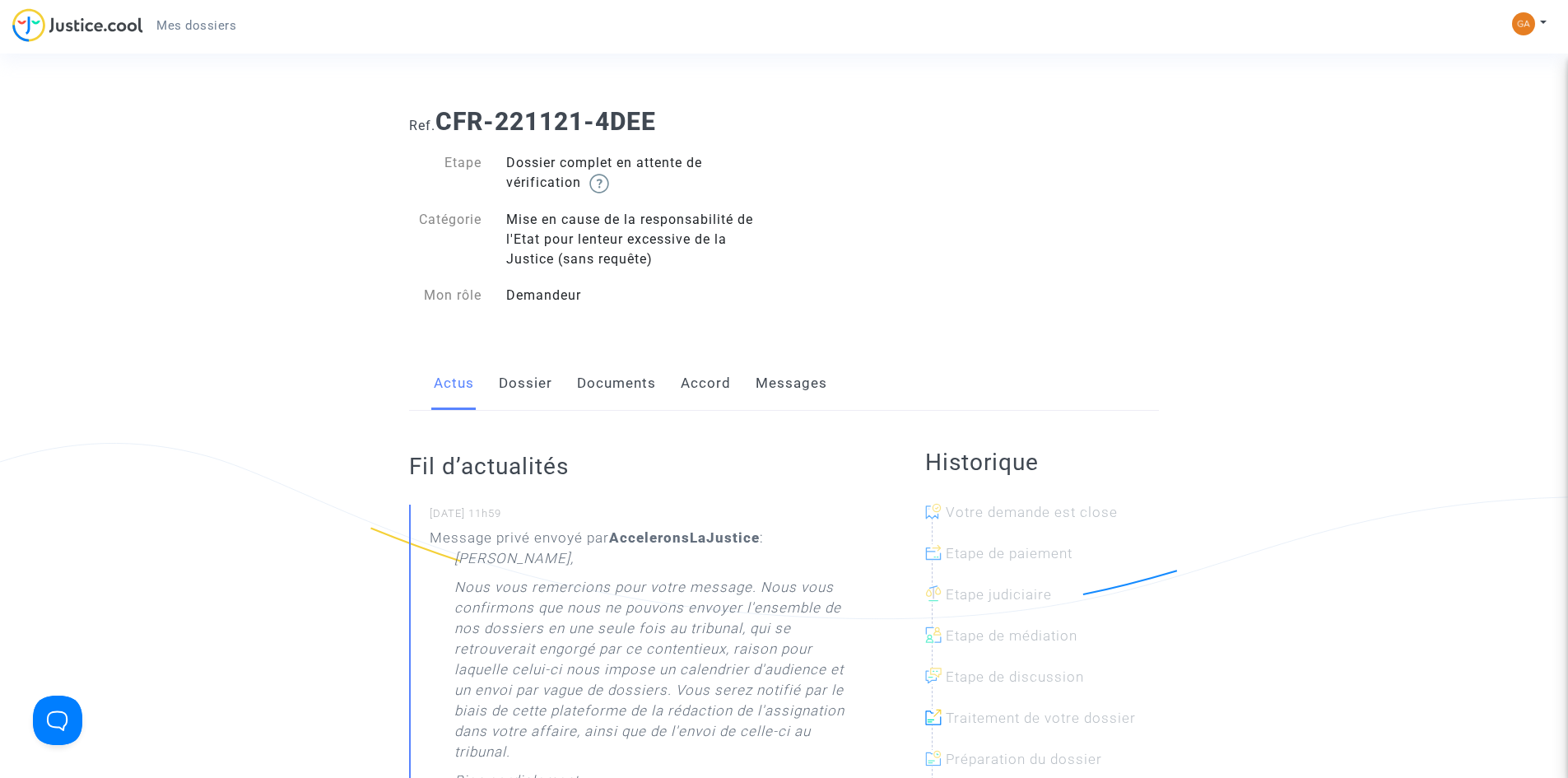
drag, startPoint x: 781, startPoint y: 388, endPoint x: 829, endPoint y: 437, distance: 68.6
click at [781, 388] on link "Messages" at bounding box center [791, 383] width 72 height 54
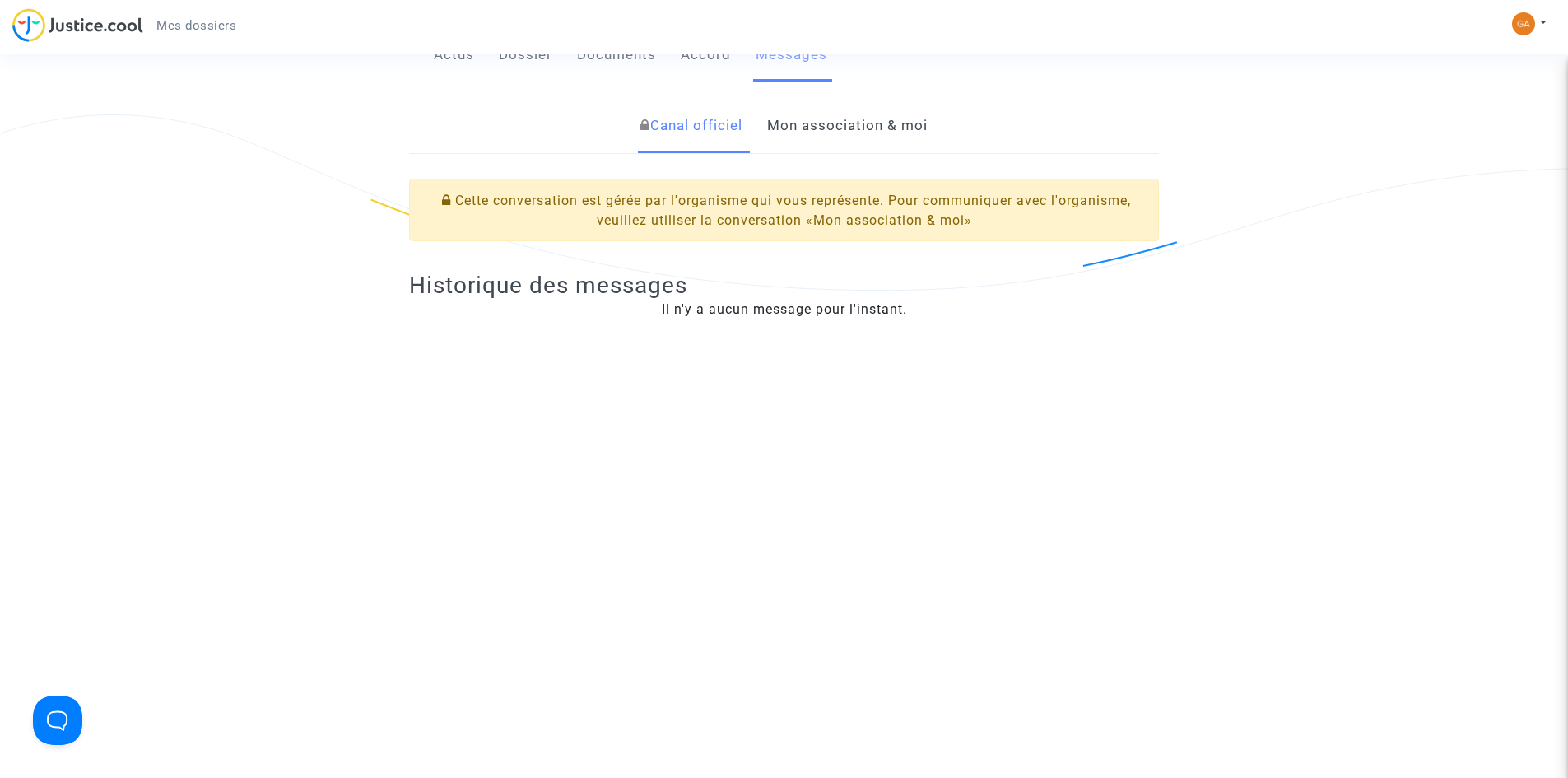
scroll to position [329, 0]
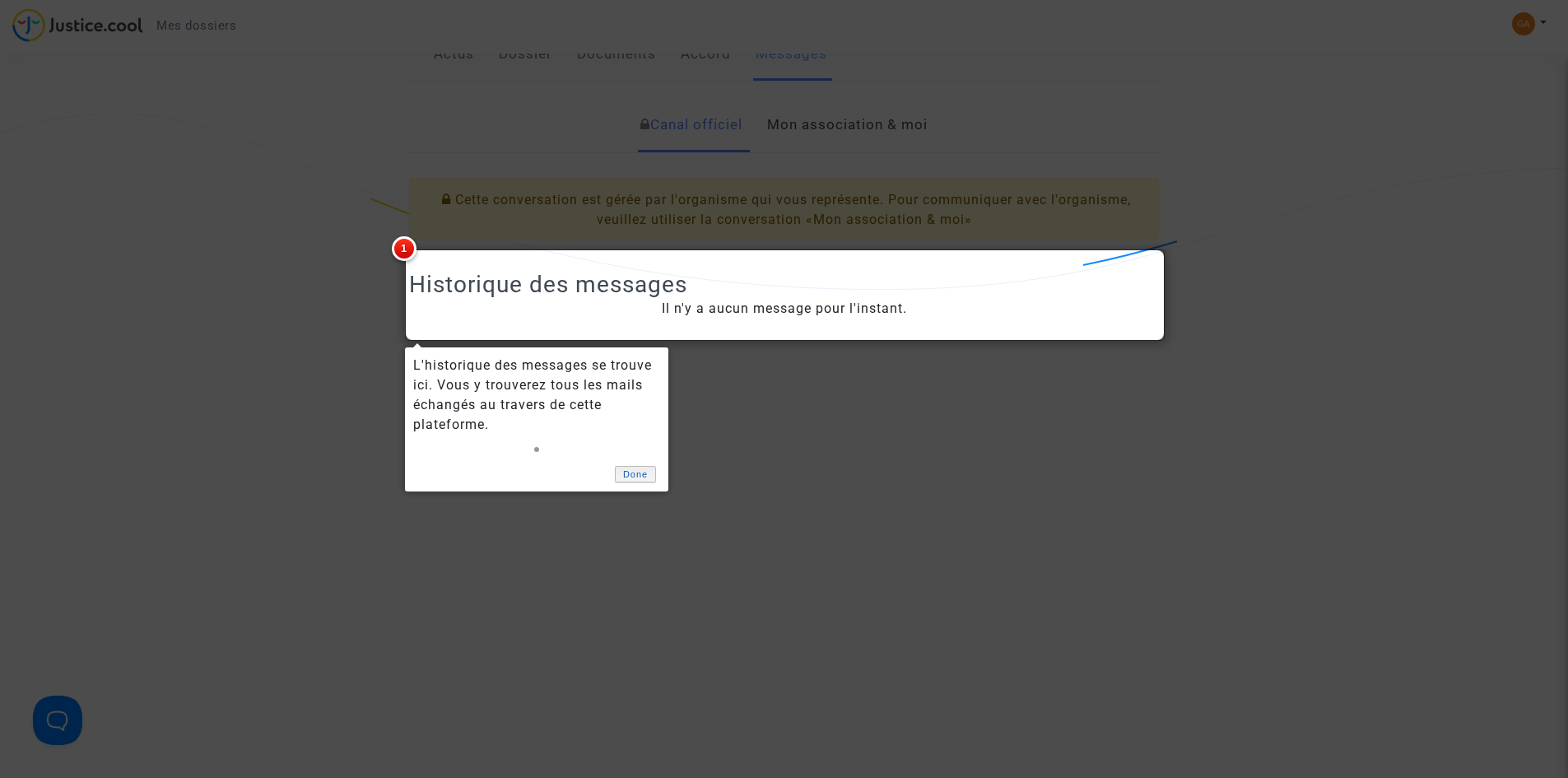
click at [642, 466] on link "Done" at bounding box center [635, 474] width 41 height 17
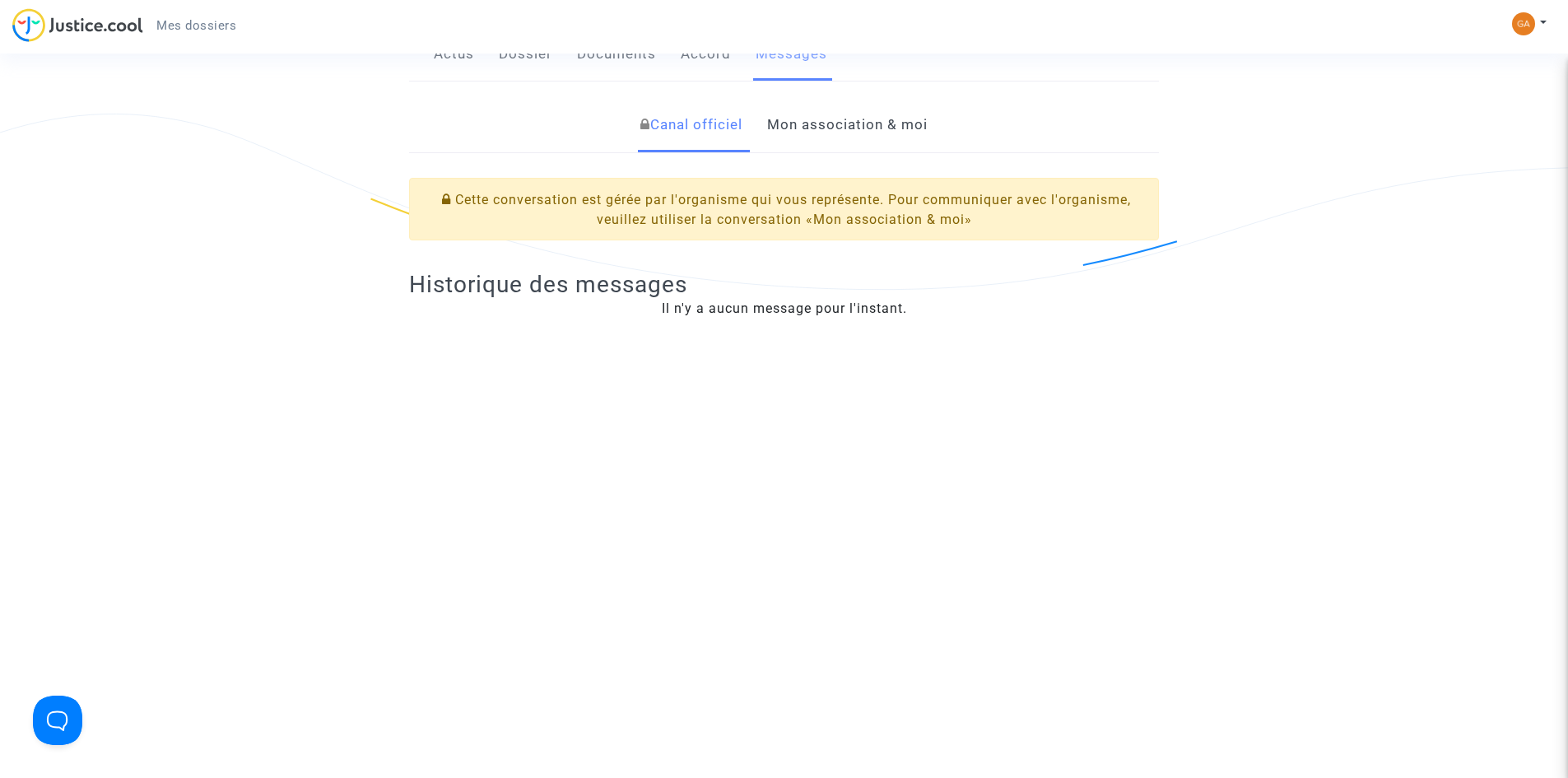
click at [814, 124] on link "Mon association & moi" at bounding box center [847, 124] width 161 height 54
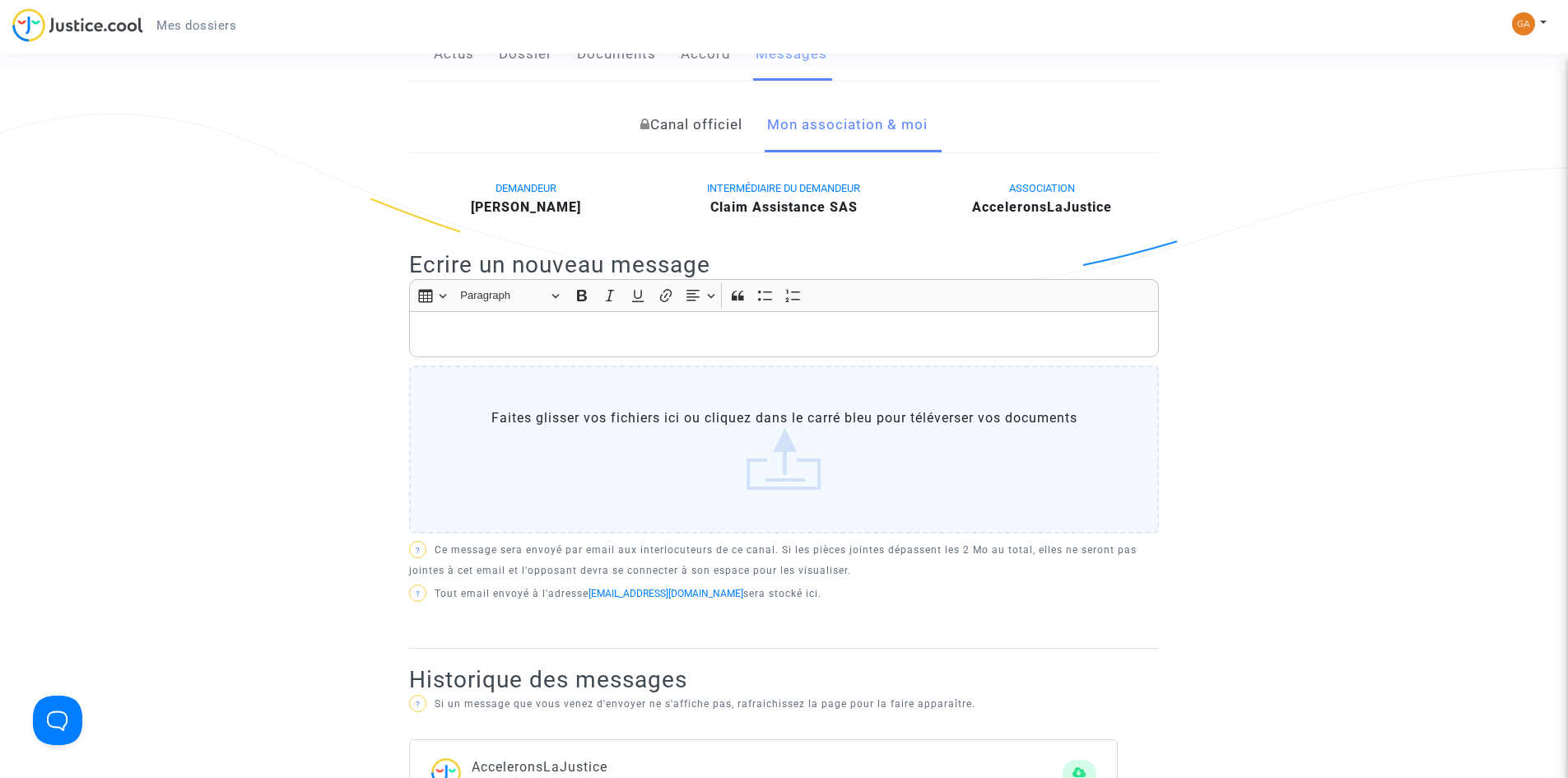
click at [553, 337] on p "Rich Text Editor, main" at bounding box center [784, 334] width 733 height 20
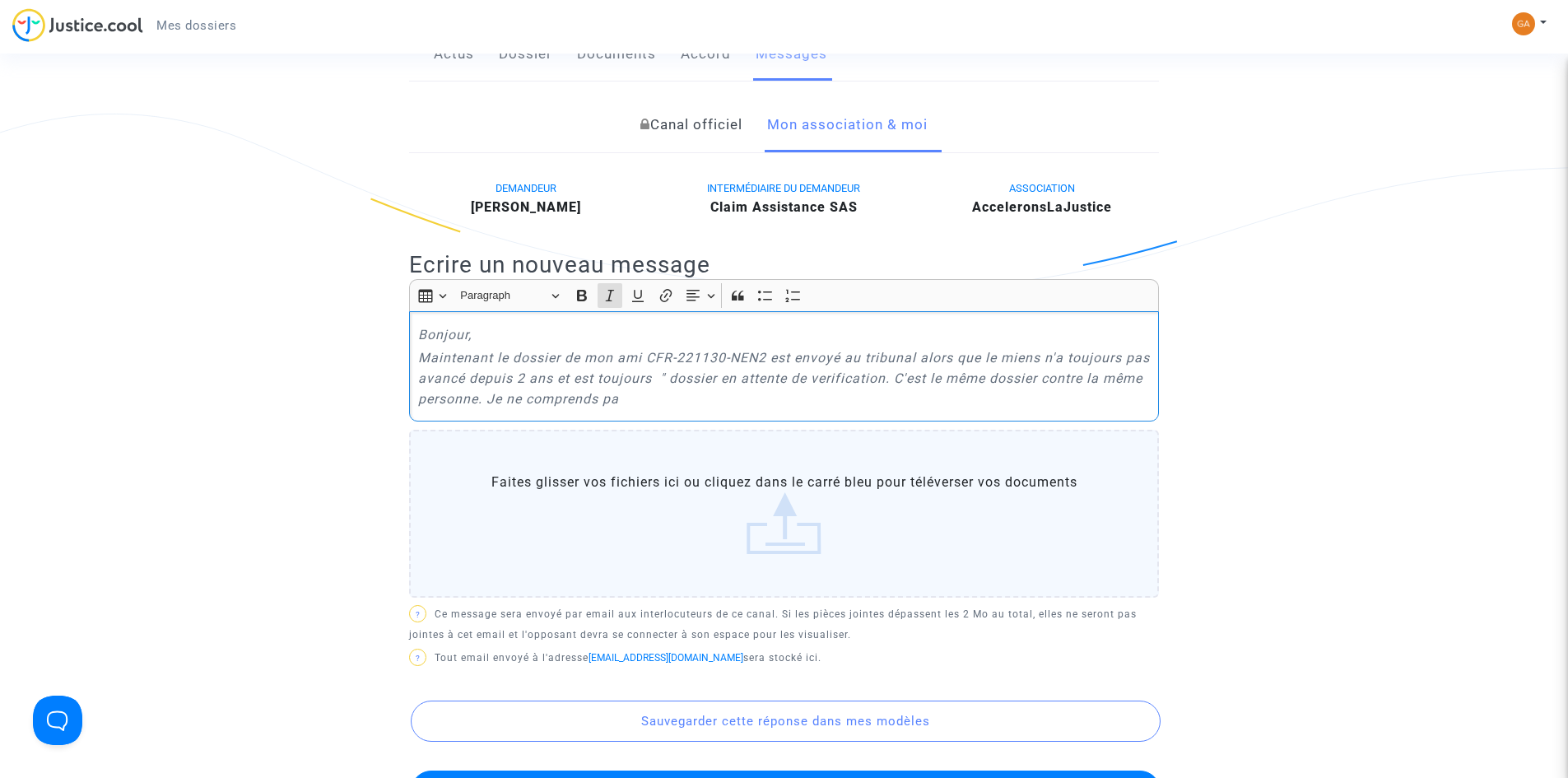
click at [918, 358] on icon "Maintenant le dossier de mon ami CFR-221130-NEN2 est envoyé au tribunal alors q…" at bounding box center [784, 378] width 732 height 57
drag, startPoint x: 911, startPoint y: 356, endPoint x: 776, endPoint y: 354, distance: 135.0
click at [776, 354] on icon "Maintenant le dossier de mon ami CFR-221130-NEN2 est envoyé au tribunal alors q…" at bounding box center [784, 378] width 732 height 57
click at [799, 390] on p "Maintenant le dossier de mon ami CFR-221130-NEN2 a été envoyé au tribunal 3 foi…" at bounding box center [784, 378] width 733 height 62
click at [766, 404] on p "Maintenant le dossier de mon ami CFR-221130-NEN2 a été envoyé au tribunal 3 foi…" at bounding box center [784, 378] width 733 height 62
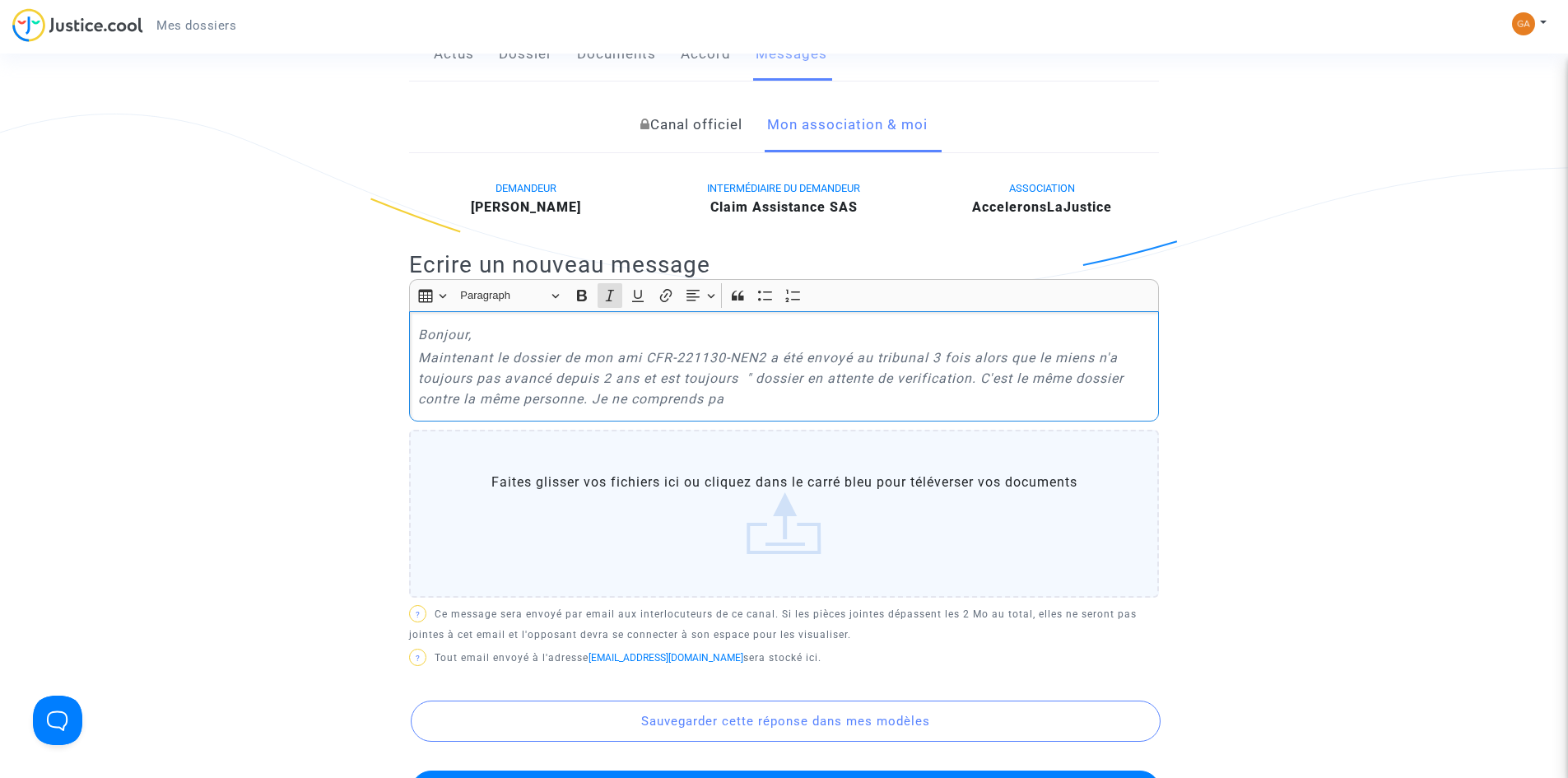
click at [611, 377] on icon "Maintenant le dossier de mon ami CFR-221130-NEN2 a été envoyé au tribunal 3 foi…" at bounding box center [771, 378] width 705 height 57
click at [742, 410] on div "Bonjour, Maintenant le dossier de mon ami CFR-221130-NEN2 a été envoyé au tribu…" at bounding box center [784, 366] width 749 height 110
click at [587, 403] on icon "Maintenant le dossier de mon ami CFR-221130-NEN2 a été envoyé au tribunal 3 foi…" at bounding box center [771, 378] width 705 height 57
click at [746, 403] on p "Maintenant le dossier de mon ami CFR-221130-NEN2 a été envoyé au tribunal 3 foi…" at bounding box center [784, 378] width 733 height 62
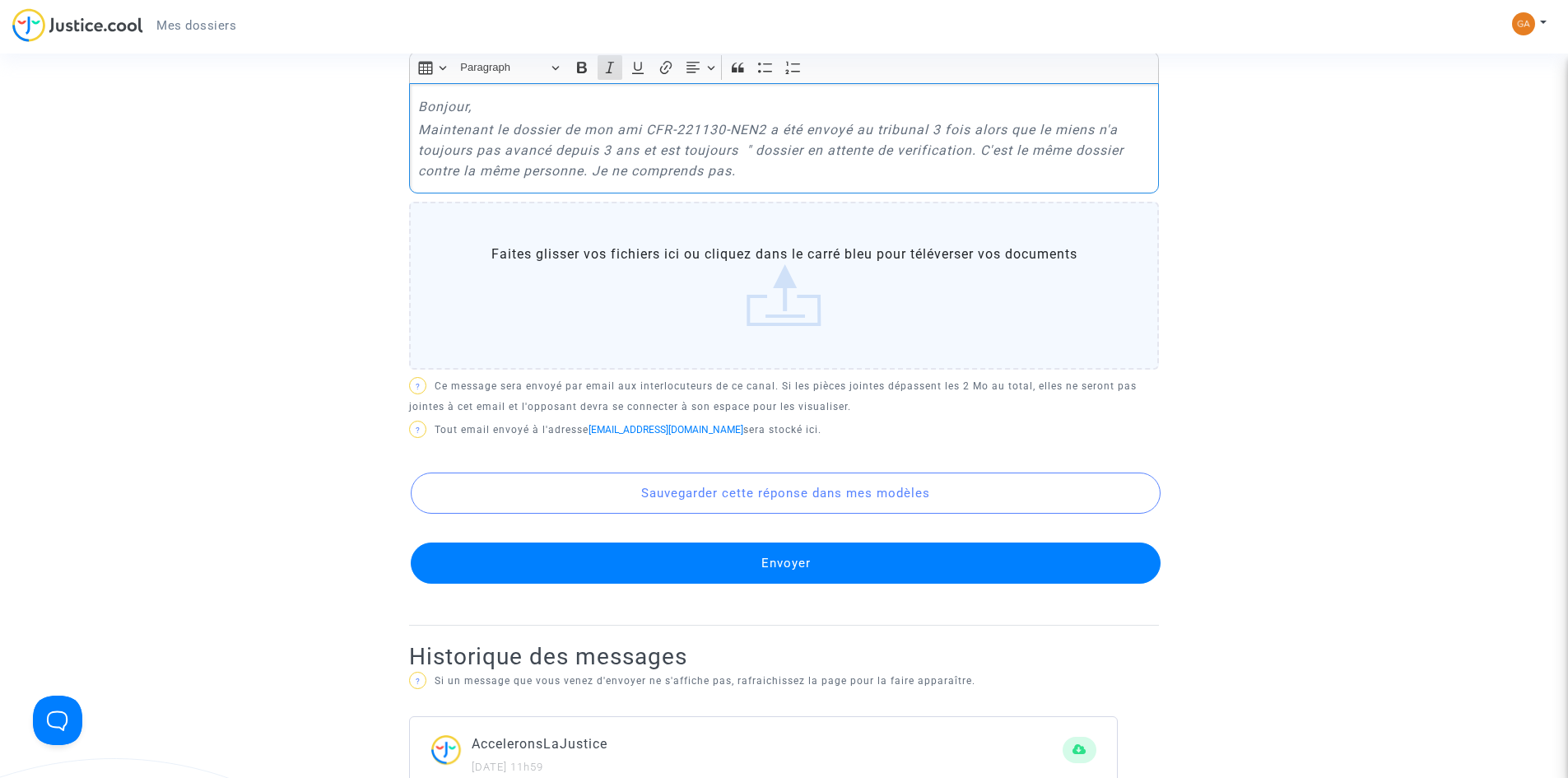
scroll to position [494, 0]
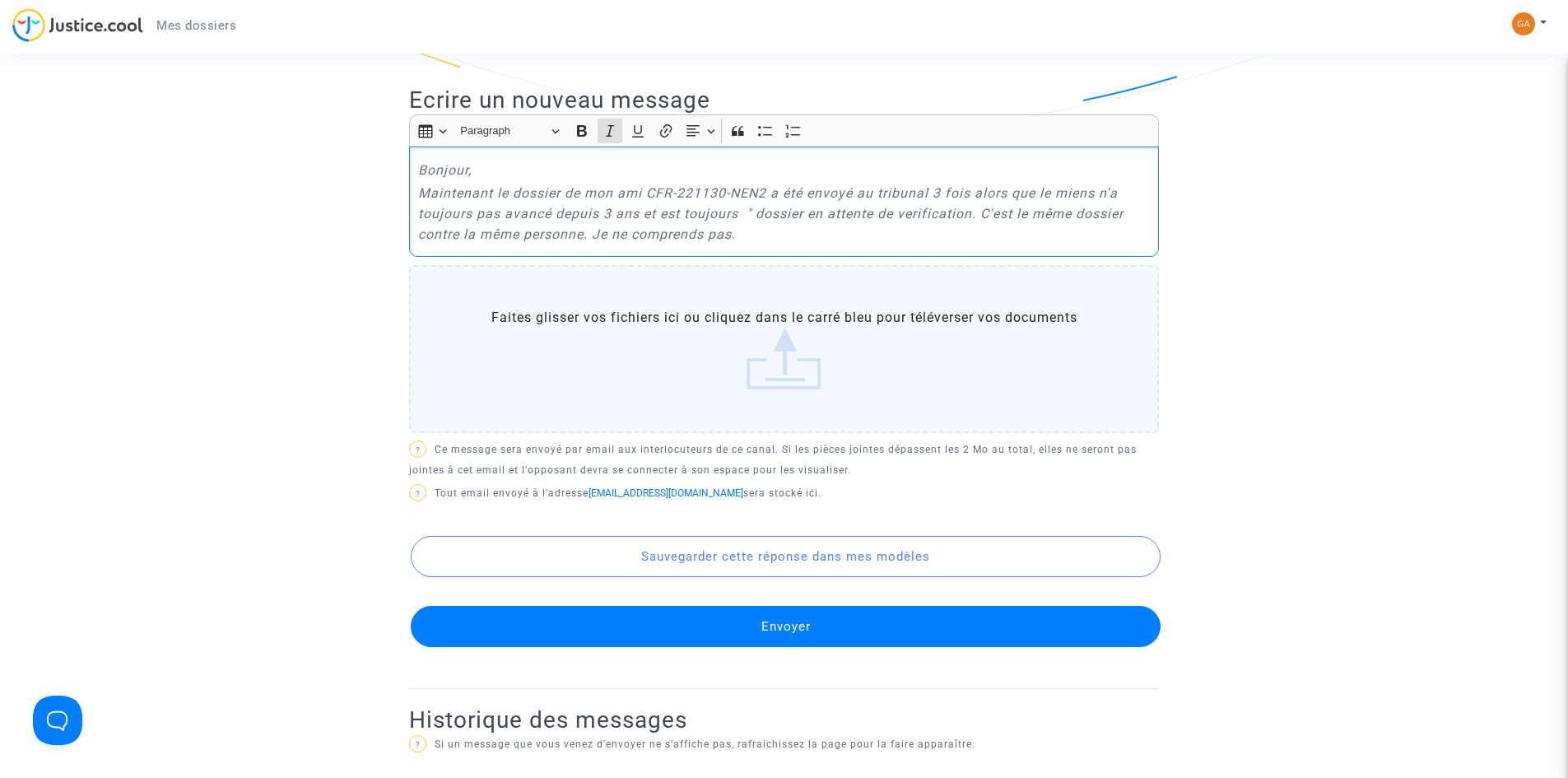
click at [803, 624] on button "Envoyer" at bounding box center [786, 626] width 749 height 41
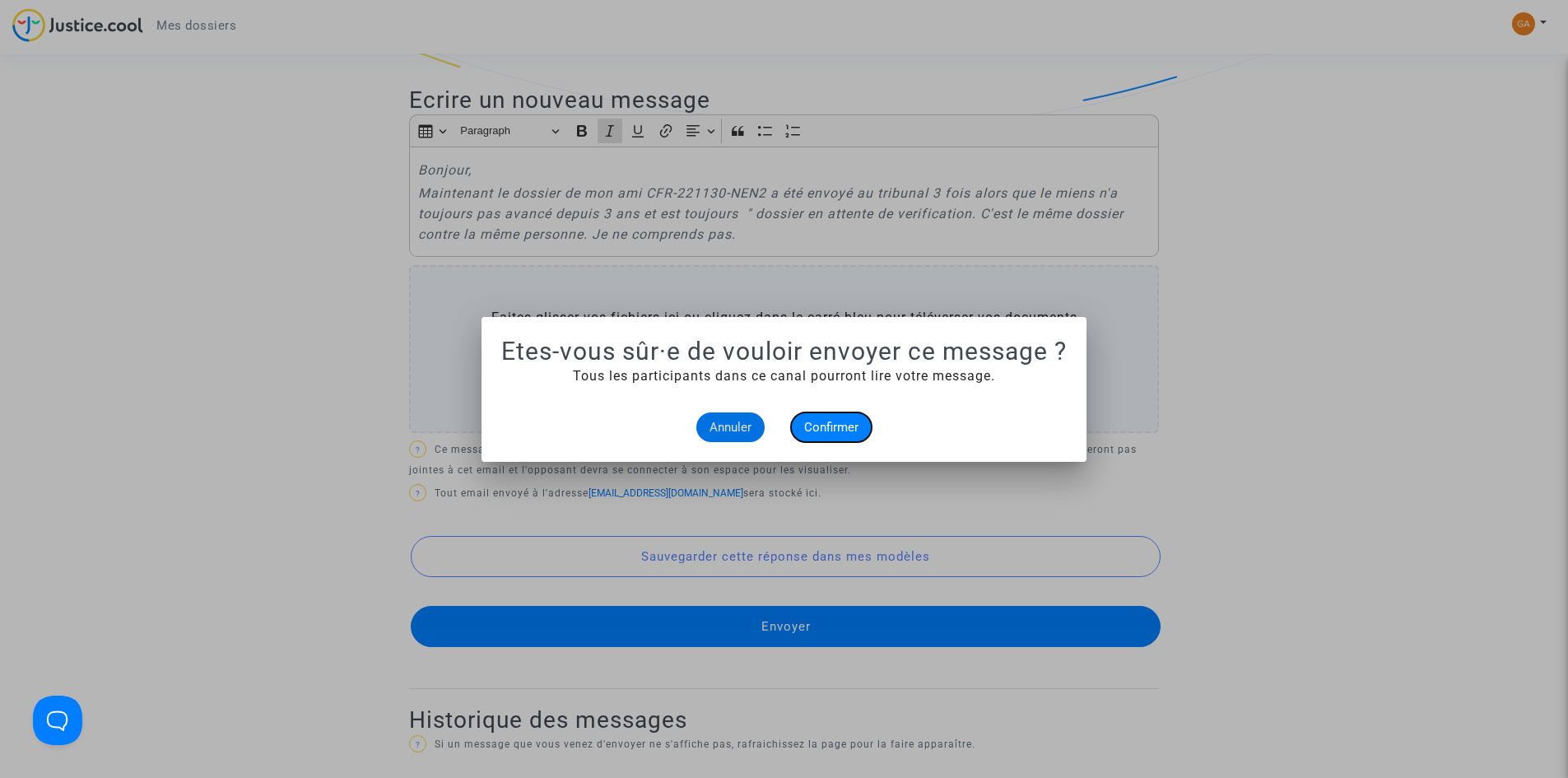
click at [820, 434] on button "Confirmer" at bounding box center [831, 426] width 81 height 29
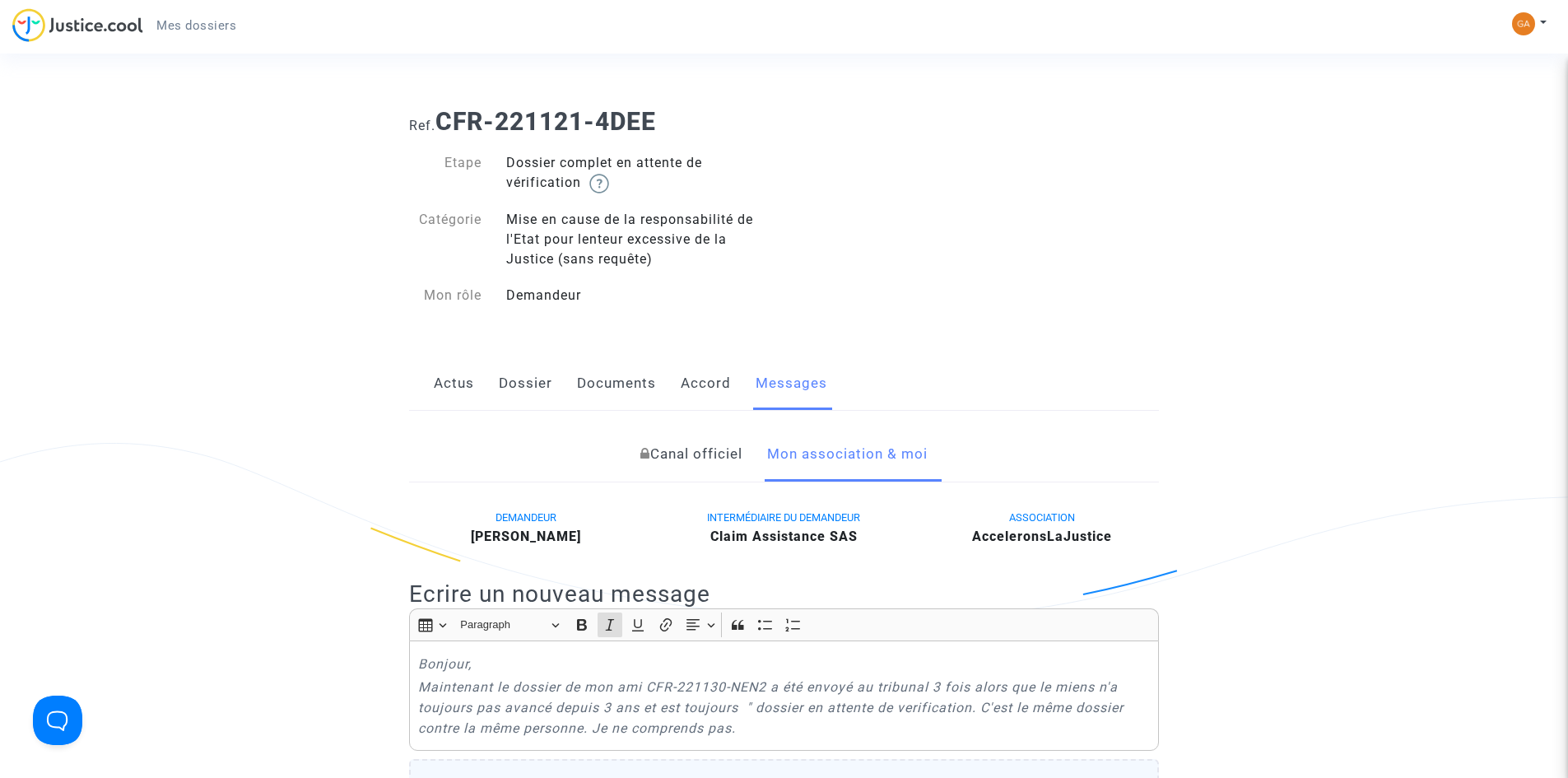
scroll to position [494, 0]
